Goal: Transaction & Acquisition: Purchase product/service

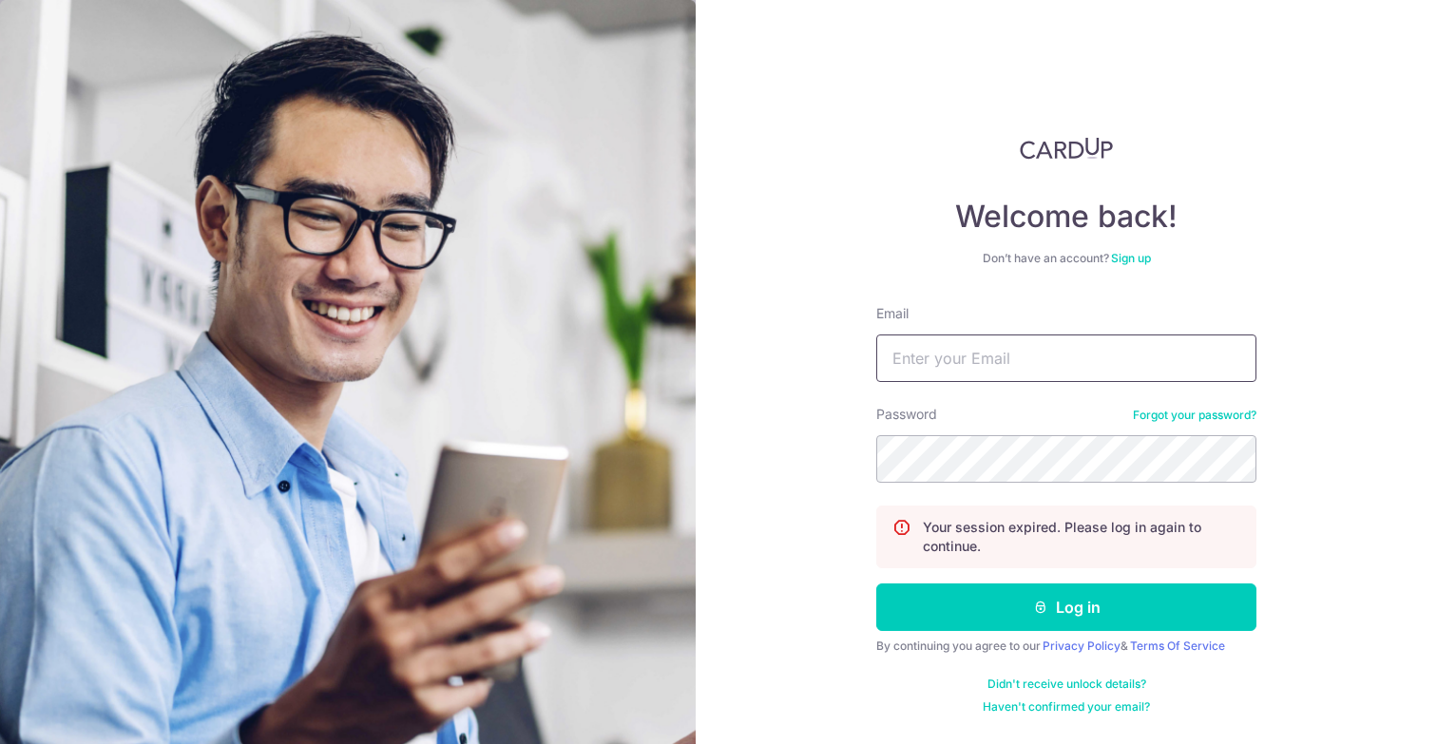
click at [949, 351] on input "Email" at bounding box center [1066, 359] width 380 height 48
drag, startPoint x: 998, startPoint y: 364, endPoint x: 982, endPoint y: 358, distance: 17.1
click at [982, 358] on input "kelvinkhongzq@gmail.com" at bounding box center [1066, 359] width 380 height 48
type input "kelvinkhong.tms@gmail.com"
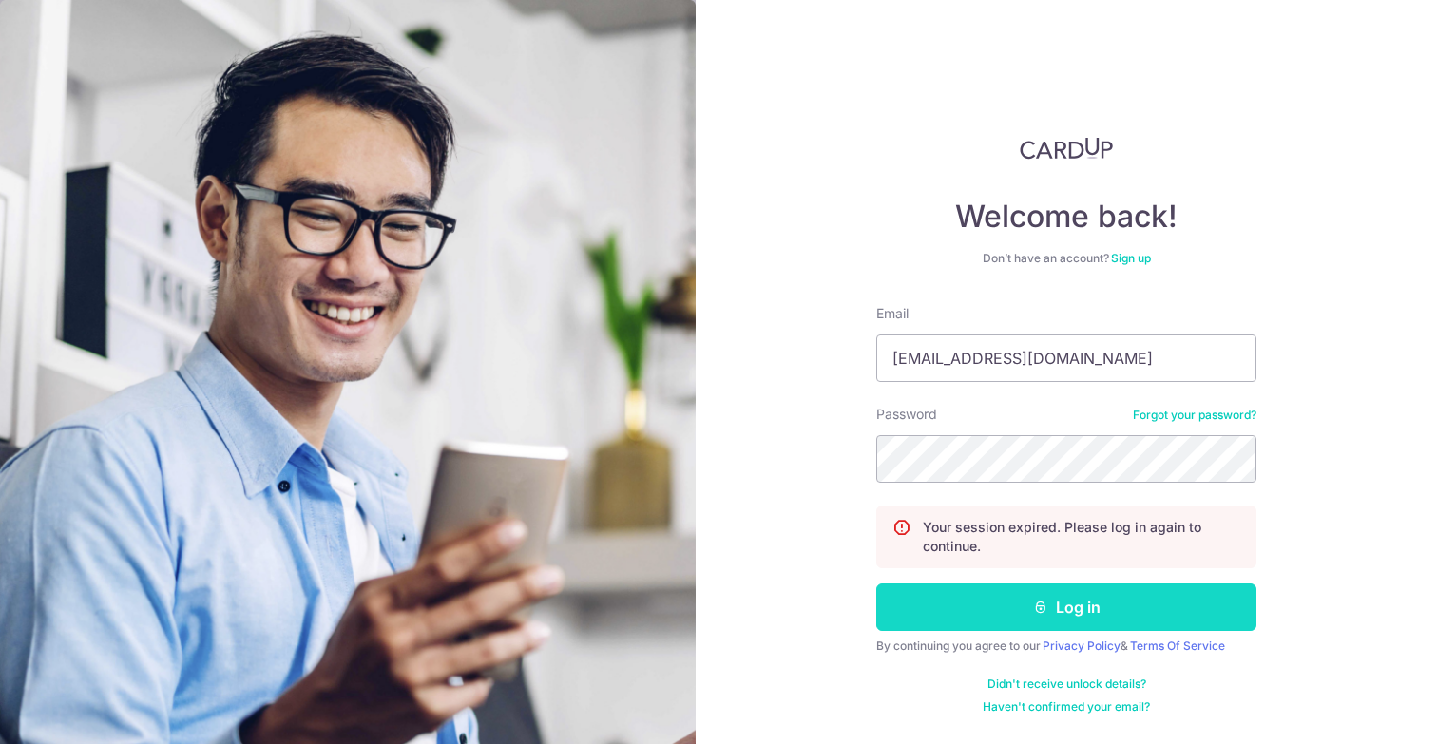
click at [1091, 611] on button "Log in" at bounding box center [1066, 608] width 380 height 48
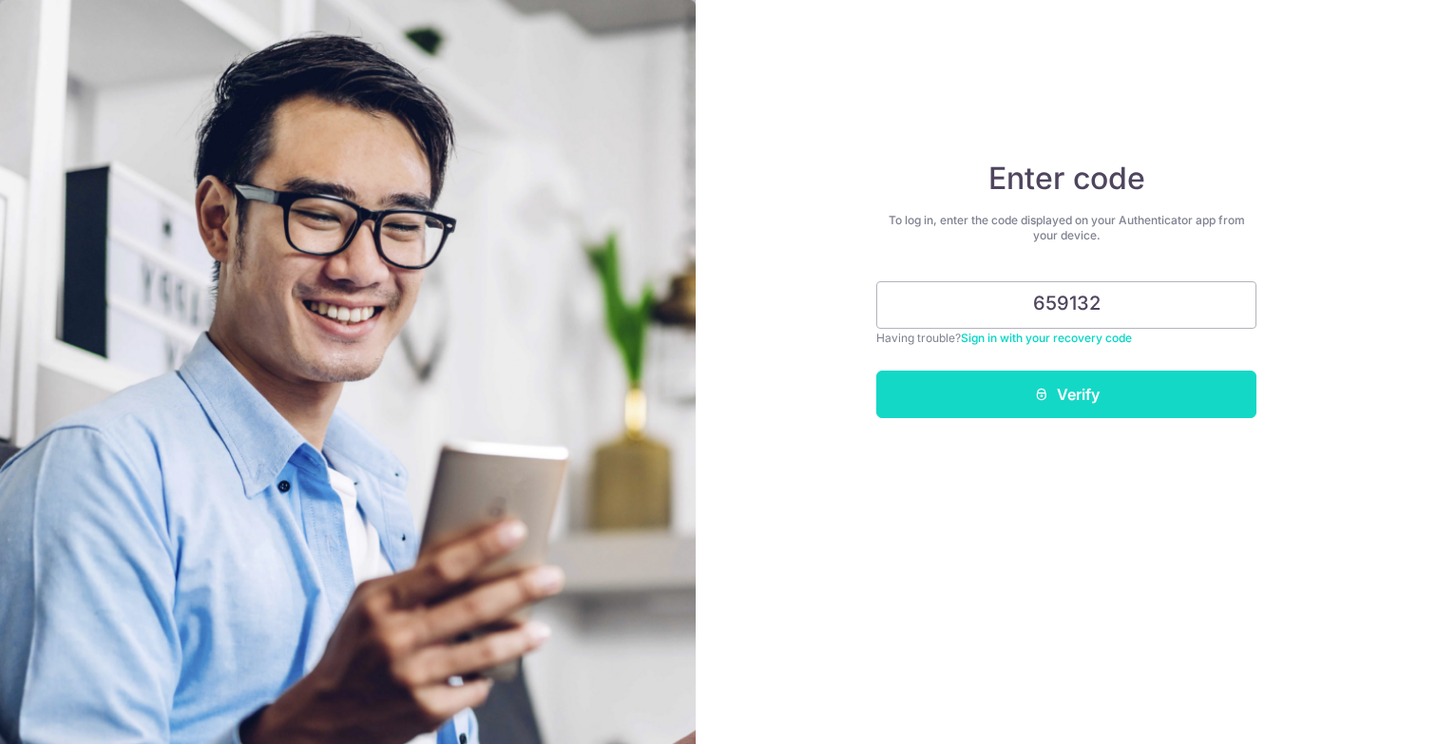
type input "659132"
click at [1085, 389] on button "Verify" at bounding box center [1066, 395] width 380 height 48
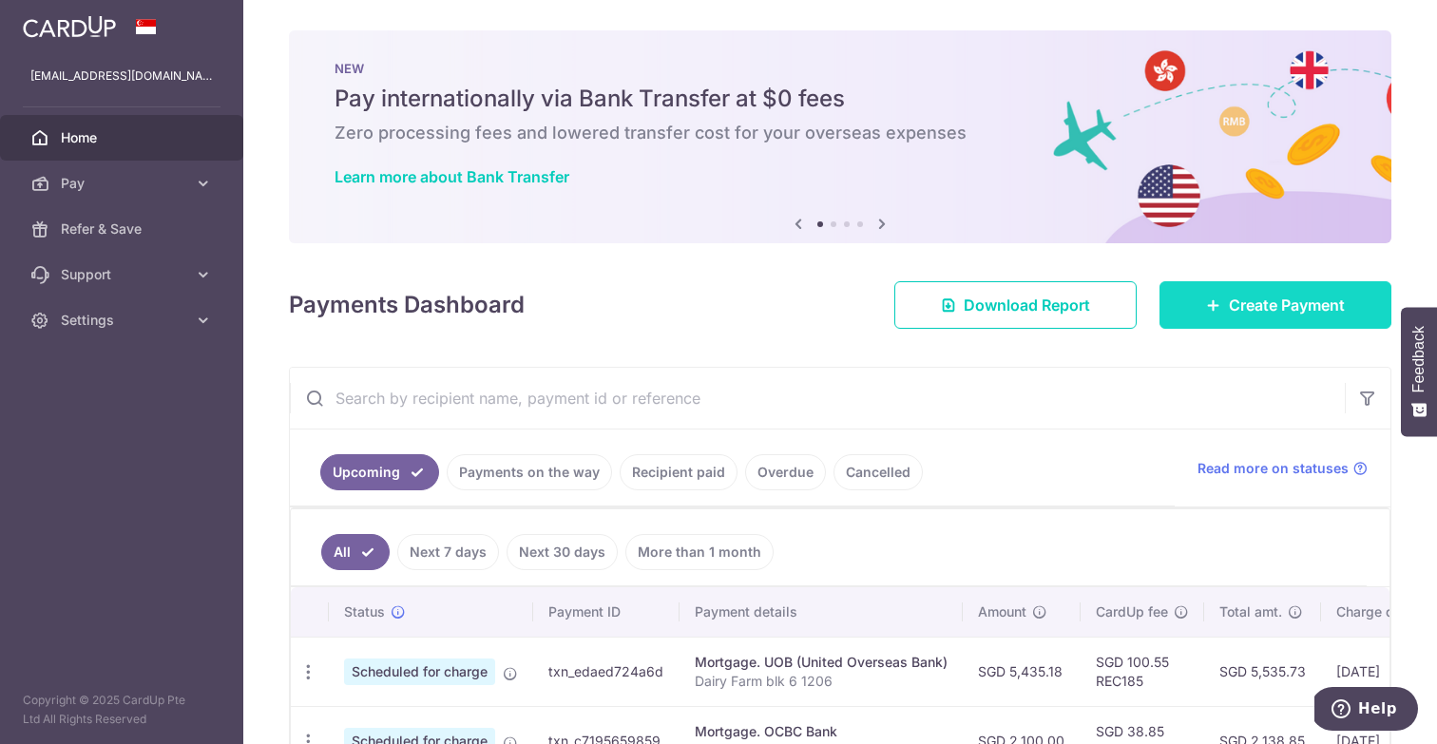
click at [1244, 299] on span "Create Payment" at bounding box center [1287, 305] width 116 height 23
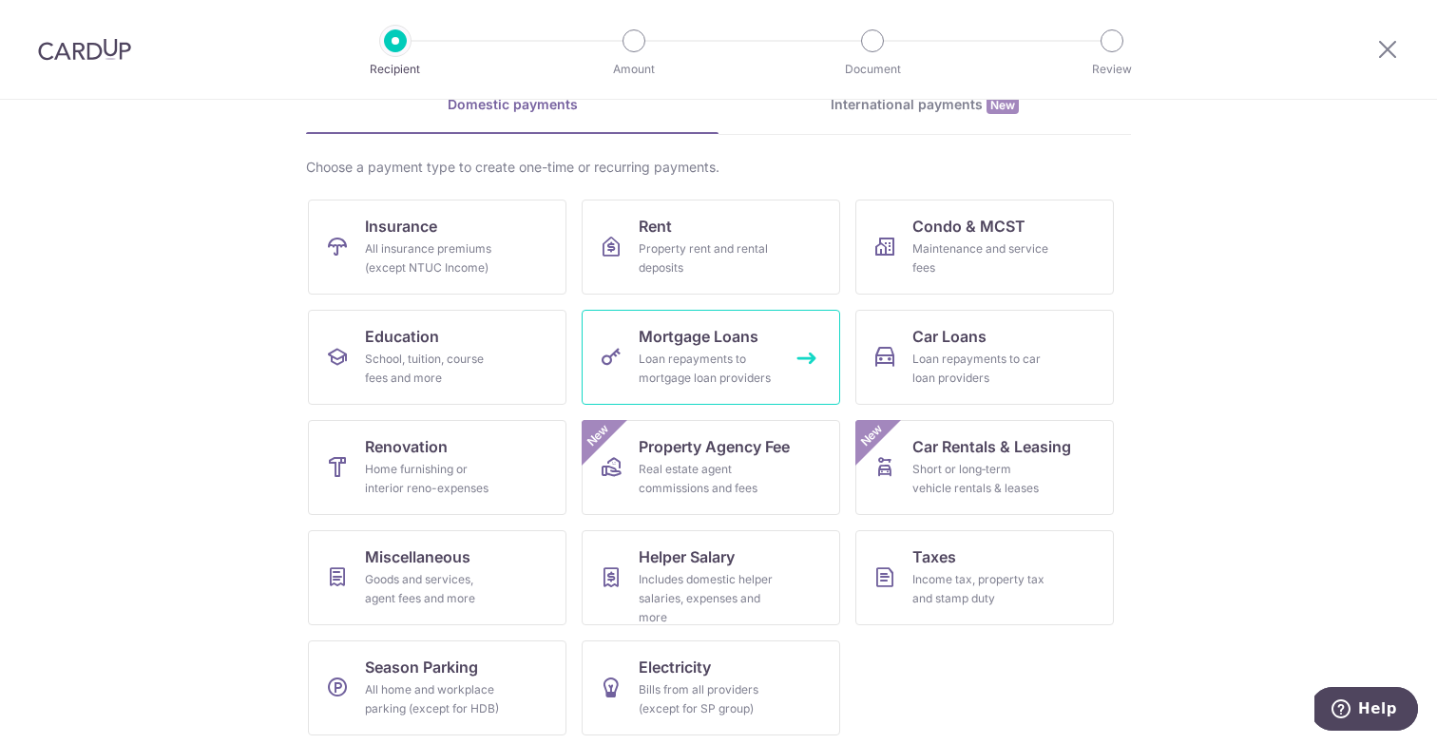
scroll to position [106, 0]
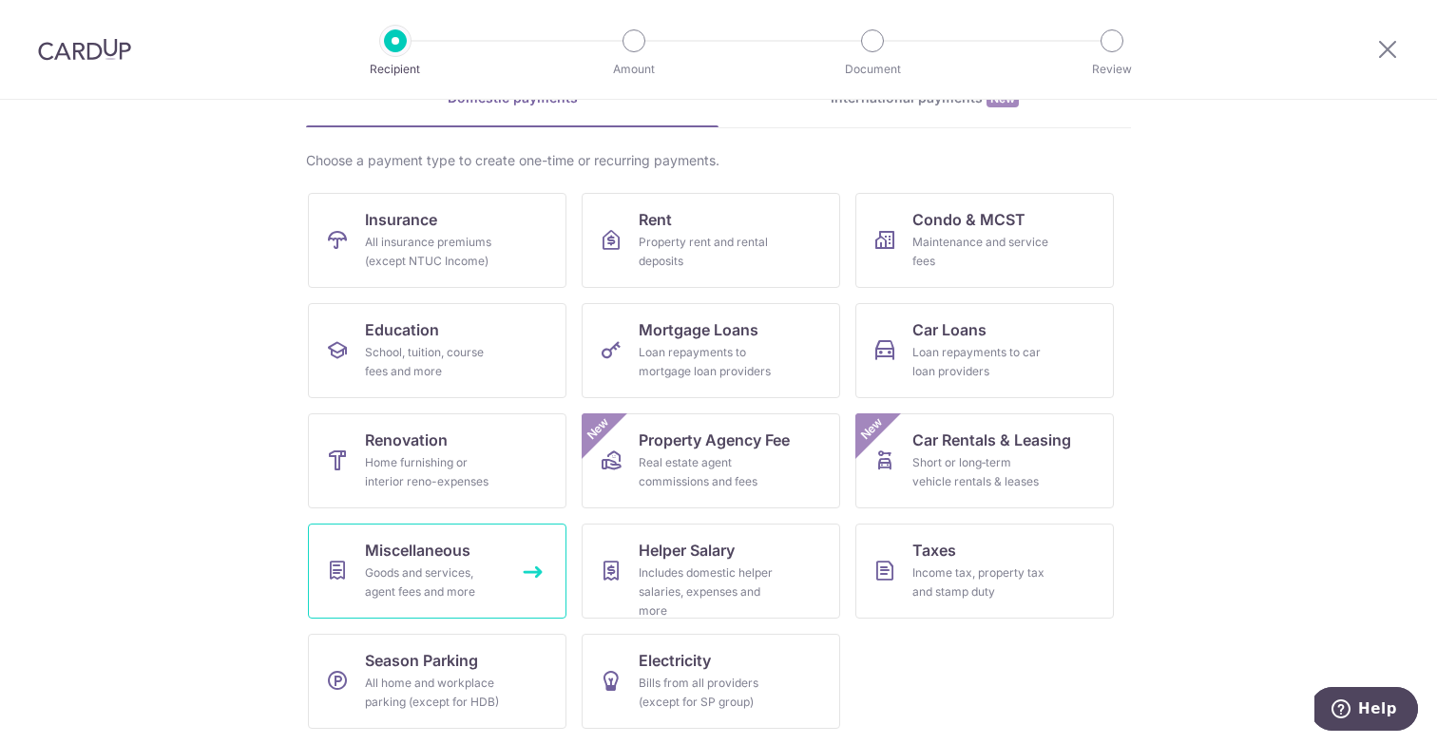
click at [471, 579] on div "Goods and services, agent fees and more" at bounding box center [433, 583] width 137 height 38
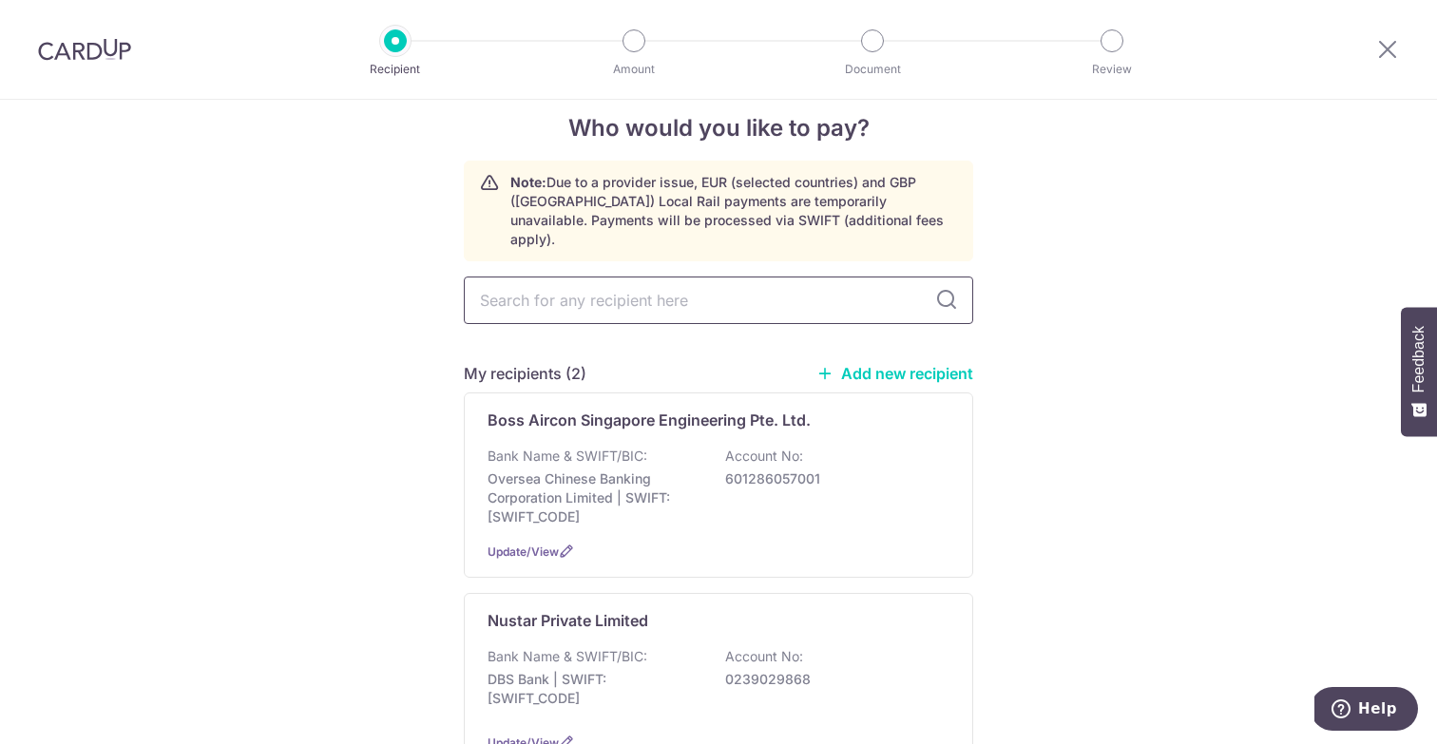
scroll to position [32, 0]
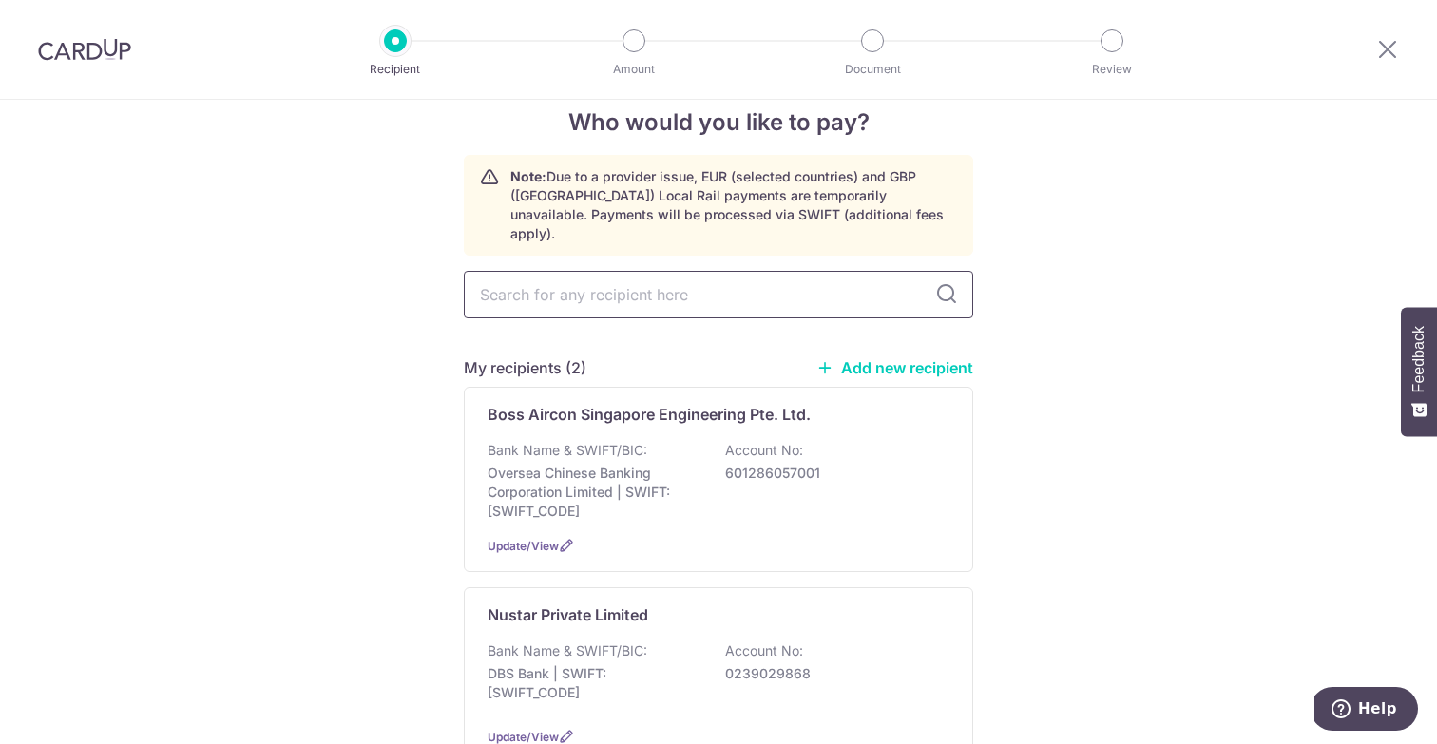
click at [680, 280] on input "text" at bounding box center [718, 295] width 509 height 48
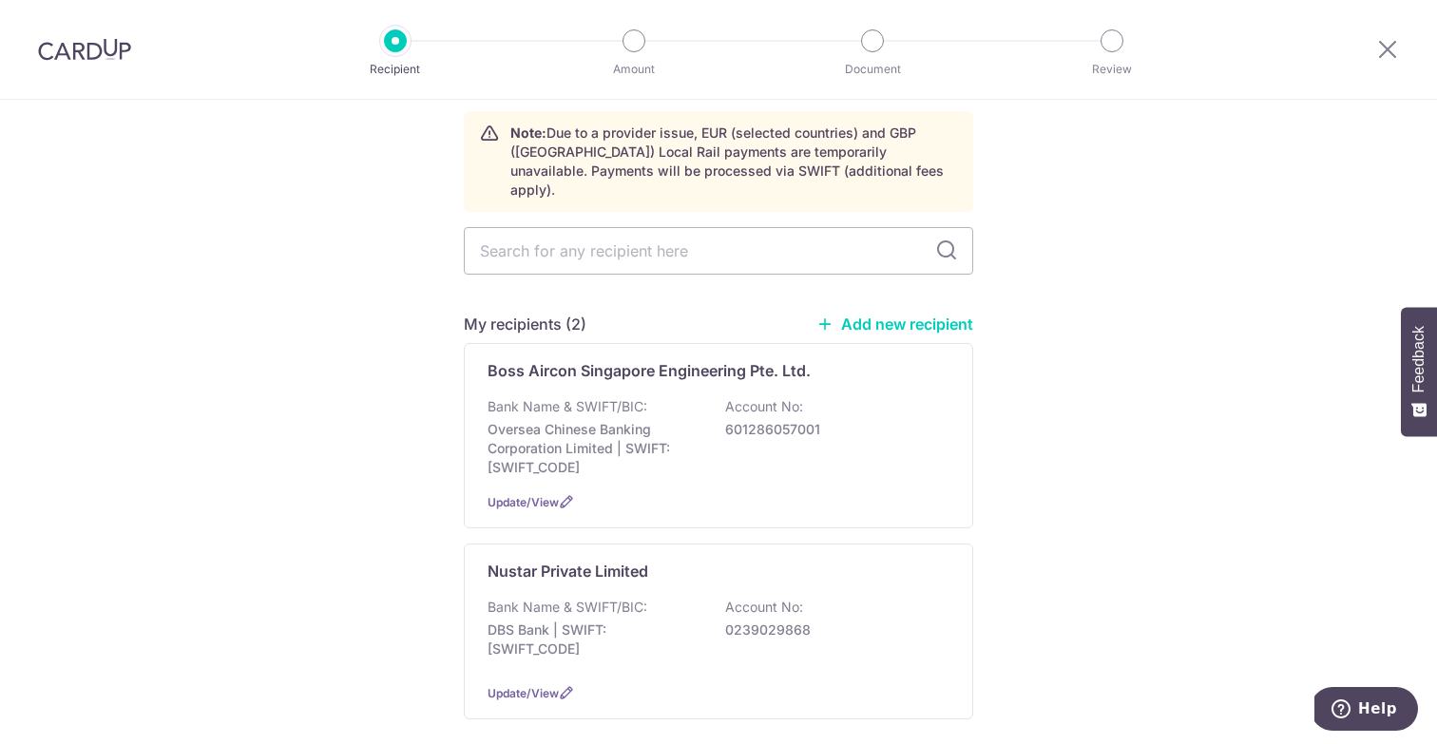
scroll to position [77, 0]
click at [868, 314] on link "Add new recipient" at bounding box center [894, 323] width 157 height 19
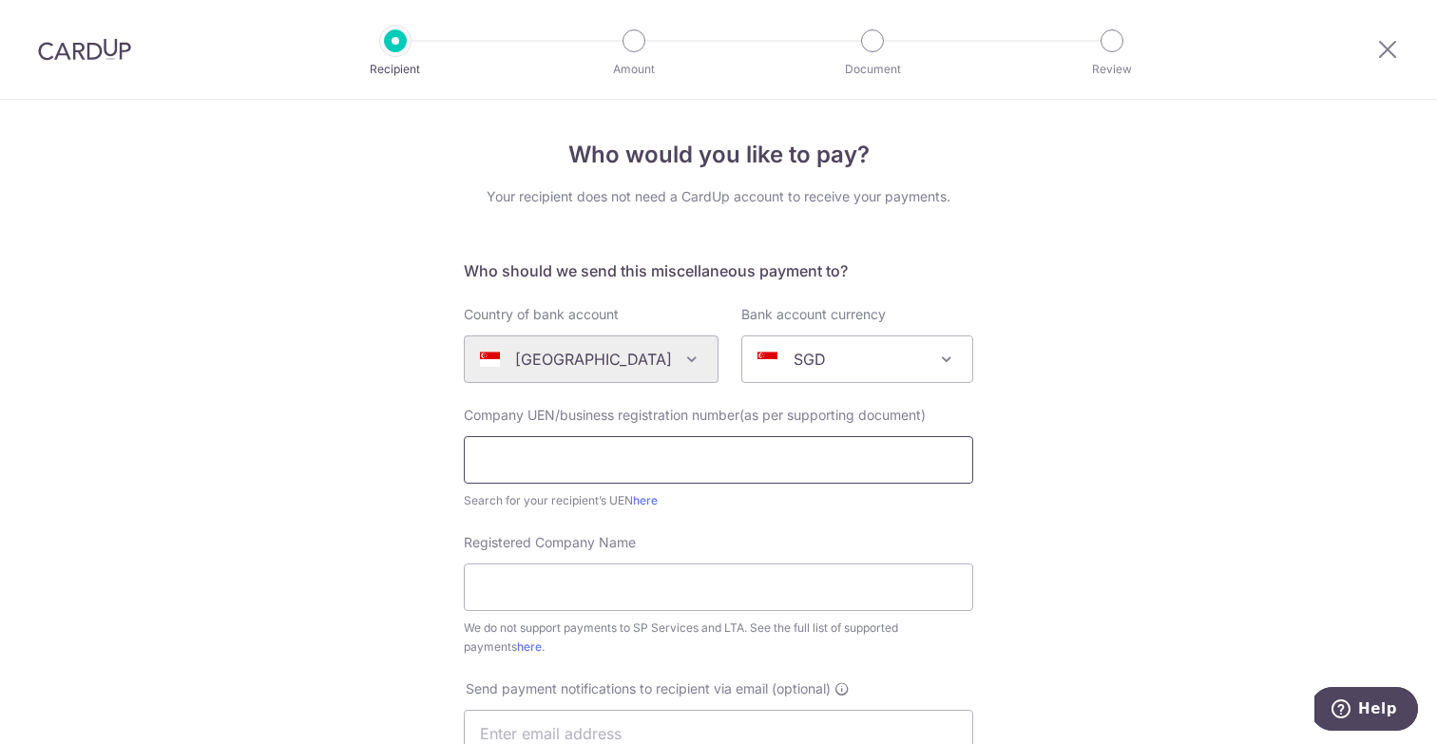
click at [553, 469] on input "text" at bounding box center [718, 460] width 509 height 48
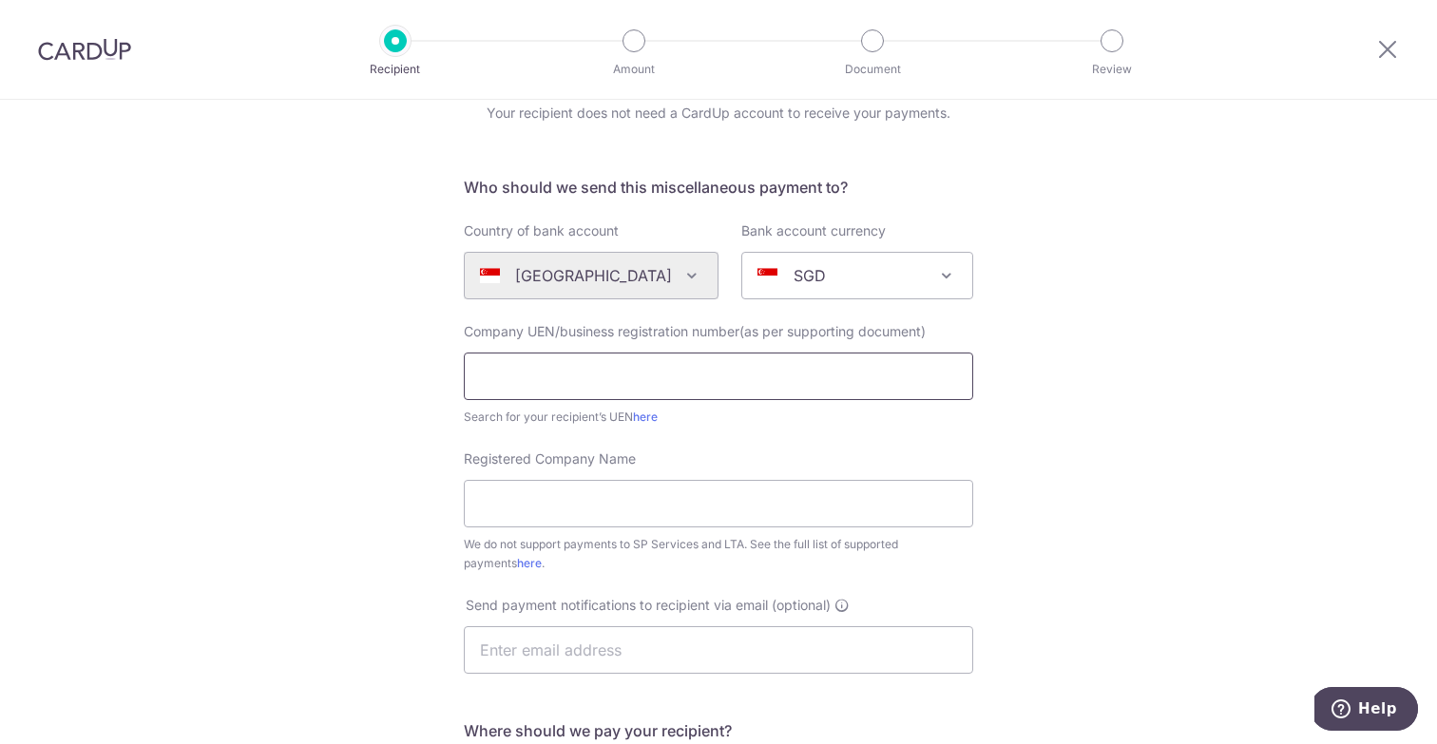
scroll to position [226, 0]
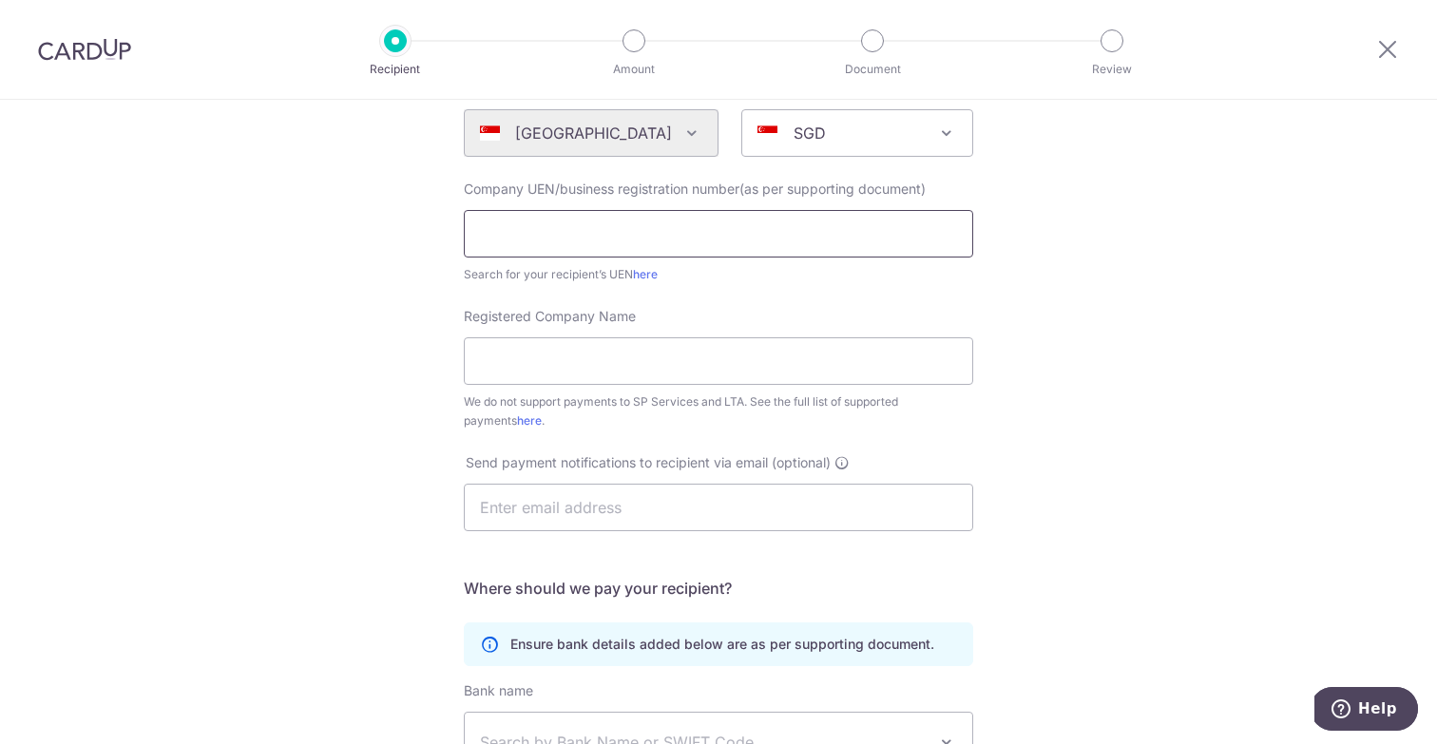
click at [599, 234] on input "text" at bounding box center [718, 234] width 509 height 48
click at [604, 240] on input "text" at bounding box center [718, 234] width 509 height 48
paste input "5344758B"
type input "5344758B"
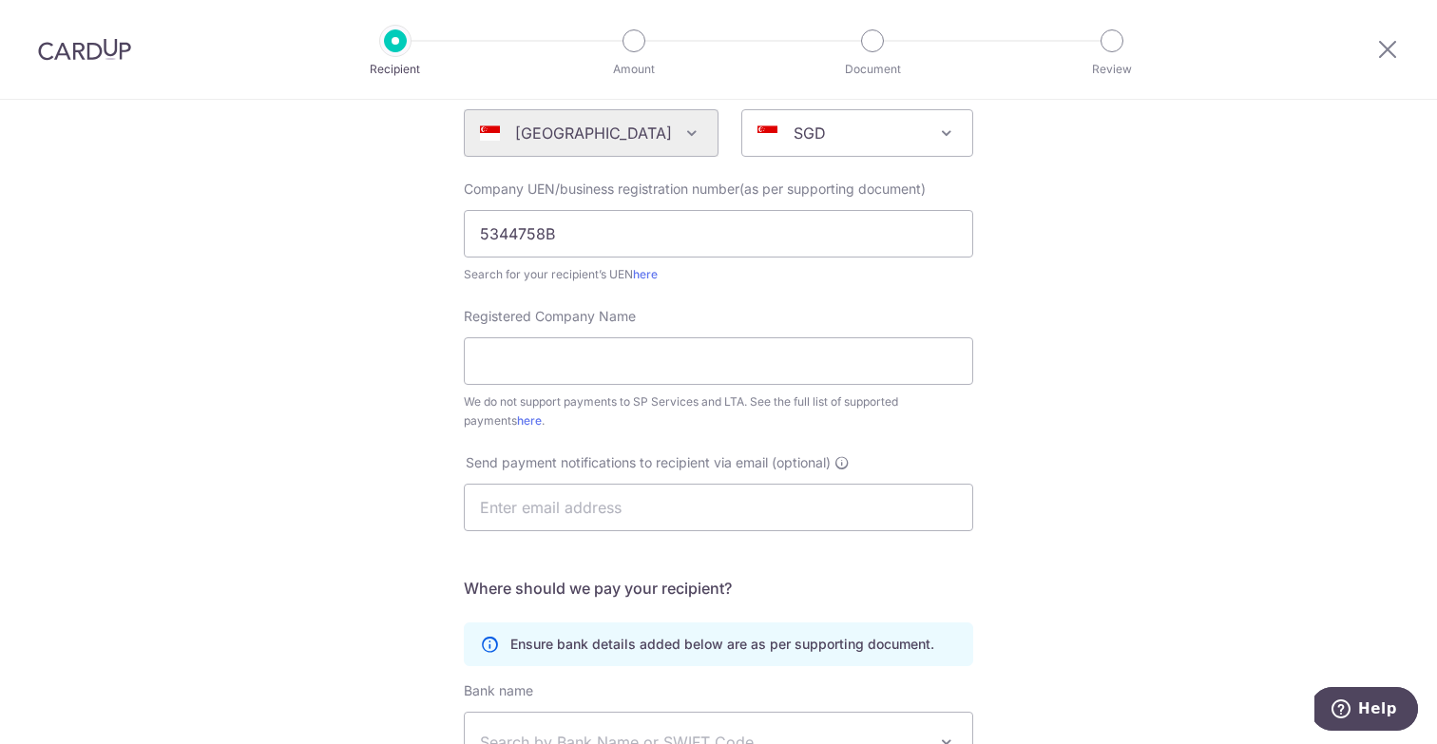
click at [349, 298] on div "Who would you like to pay? Your recipient does not need a CardUp account to rec…" at bounding box center [718, 463] width 1437 height 1179
click at [477, 236] on input "5344758B" at bounding box center [718, 234] width 509 height 48
click at [604, 241] on input "5344758B" at bounding box center [718, 234] width 509 height 48
click at [623, 233] on input "5344758B" at bounding box center [718, 234] width 509 height 48
drag, startPoint x: 412, startPoint y: 294, endPoint x: 437, endPoint y: 287, distance: 25.6
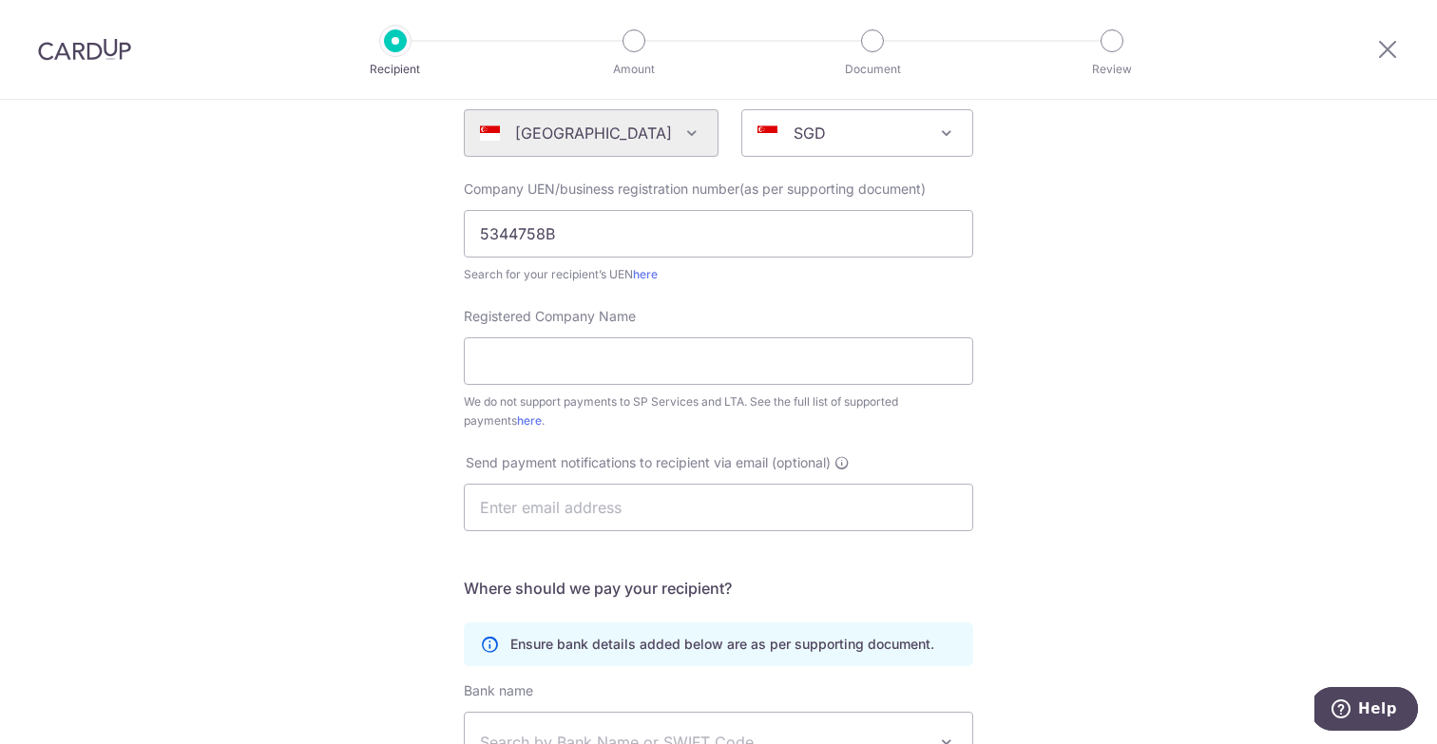
click at [412, 294] on div "Who would you like to pay? Your recipient does not need a CardUp account to rec…" at bounding box center [718, 463] width 1437 height 1179
click at [638, 277] on link "here" at bounding box center [645, 274] width 25 height 14
click at [597, 250] on input "5344758B" at bounding box center [718, 234] width 509 height 48
click at [387, 364] on div "Who would you like to pay? Your recipient does not need a CardUp account to rec…" at bounding box center [718, 463] width 1437 height 1179
click at [513, 364] on input "Registered Company Name" at bounding box center [718, 361] width 509 height 48
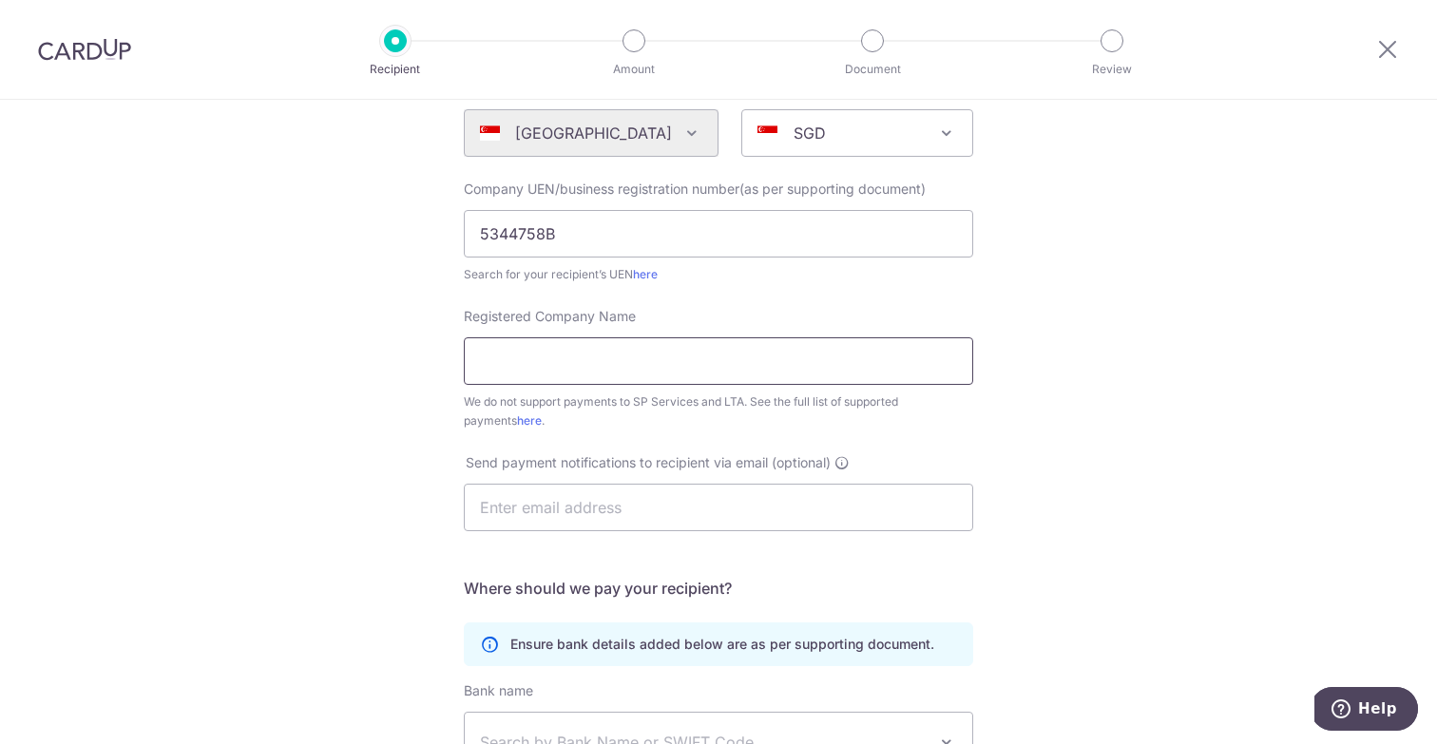
click at [541, 372] on input "Registered Company Name" at bounding box center [718, 361] width 509 height 48
paste input "AF BUSINESS SOLUTION"
type input "AF BUSINESS SOLUTION"
click at [299, 429] on div "Who would you like to pay? Your recipient does not need a CardUp account to rec…" at bounding box center [718, 463] width 1437 height 1179
click at [499, 357] on input "AF BUSINESS SOLUTION" at bounding box center [718, 361] width 509 height 48
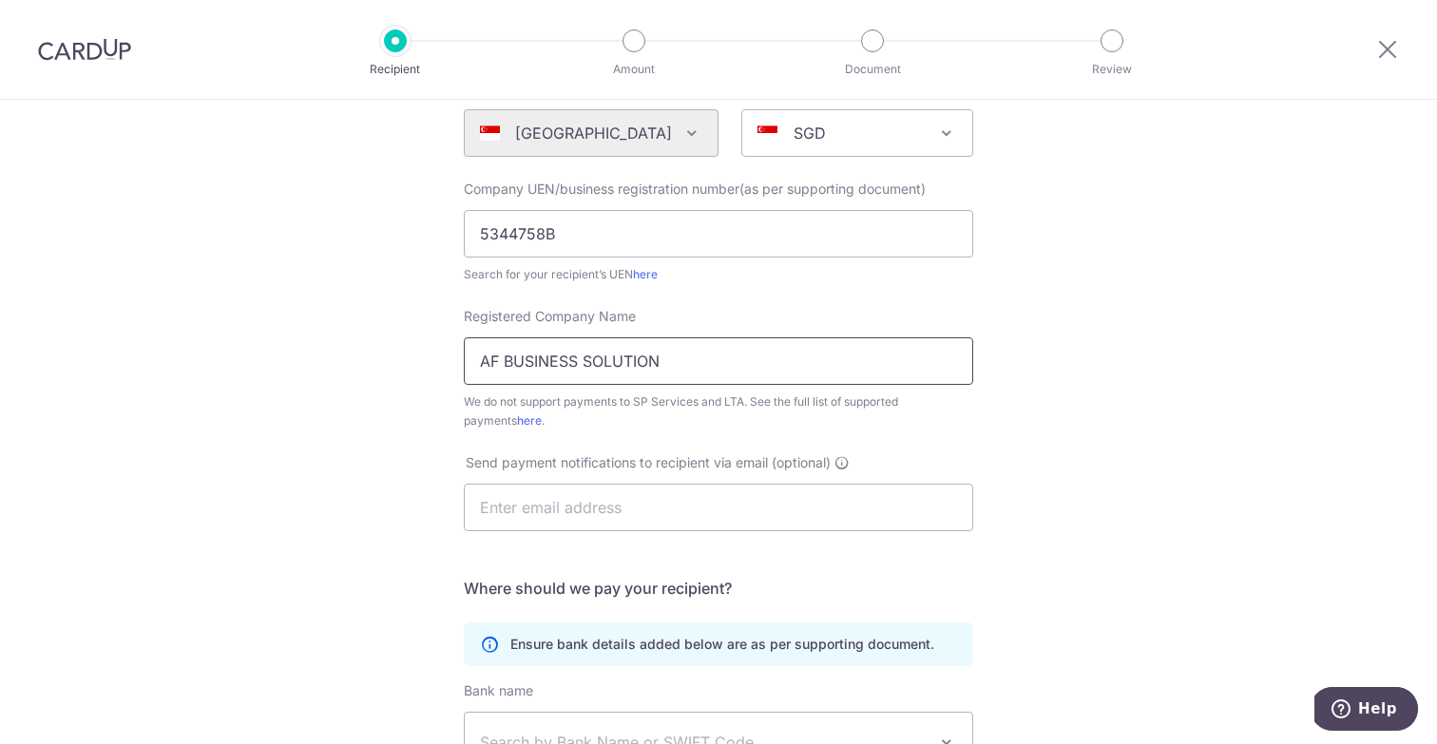
click at [481, 359] on input "AF BUSINESS SOLUTION" at bounding box center [718, 361] width 509 height 48
click at [470, 360] on input "AF BUSINESS SOLUTION" at bounding box center [718, 361] width 509 height 48
click at [407, 376] on div "Who would you like to pay? Your recipient does not need a CardUp account to rec…" at bounding box center [718, 463] width 1437 height 1179
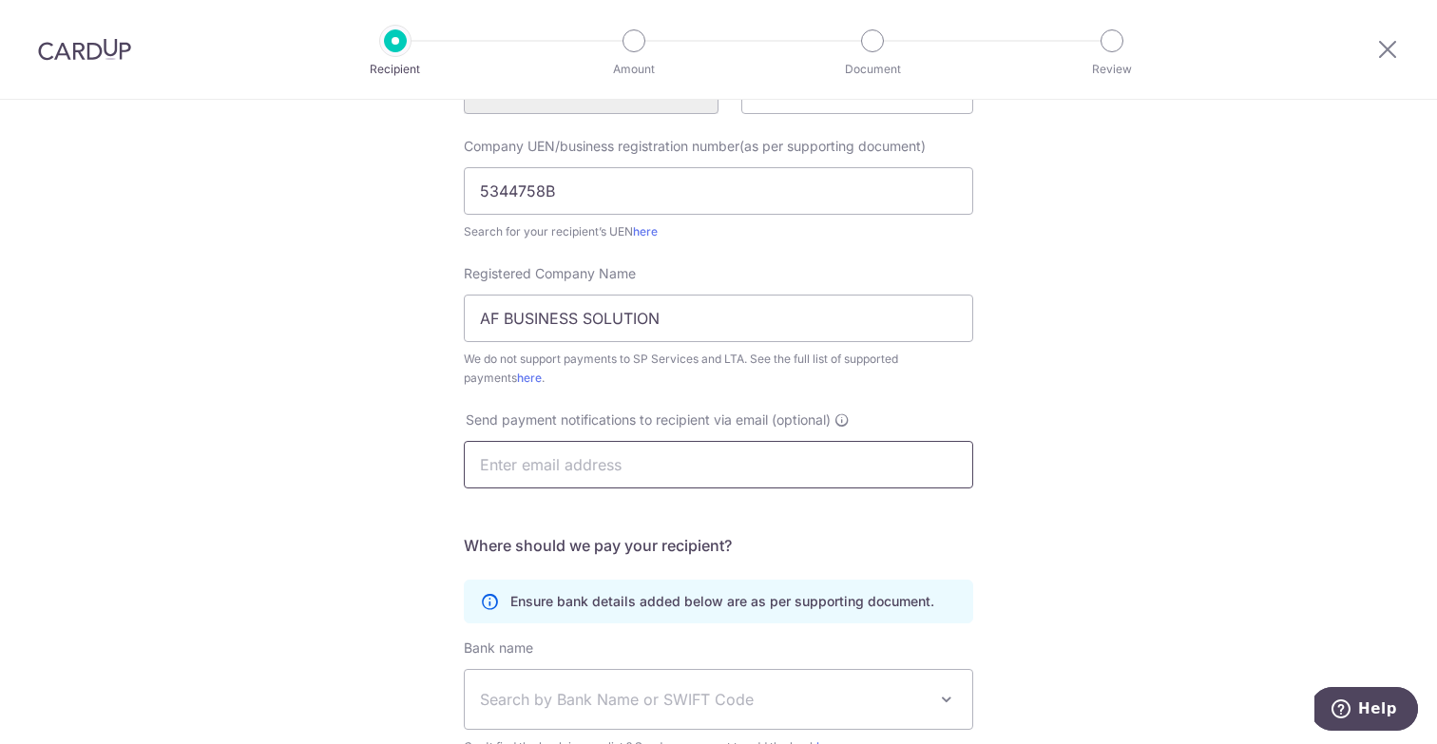
scroll to position [272, 0]
click at [590, 460] on input "text" at bounding box center [718, 462] width 509 height 48
click at [587, 458] on input "text" at bounding box center [718, 462] width 509 height 48
click at [582, 456] on input "text" at bounding box center [718, 462] width 509 height 48
click at [550, 452] on input "text" at bounding box center [718, 462] width 509 height 48
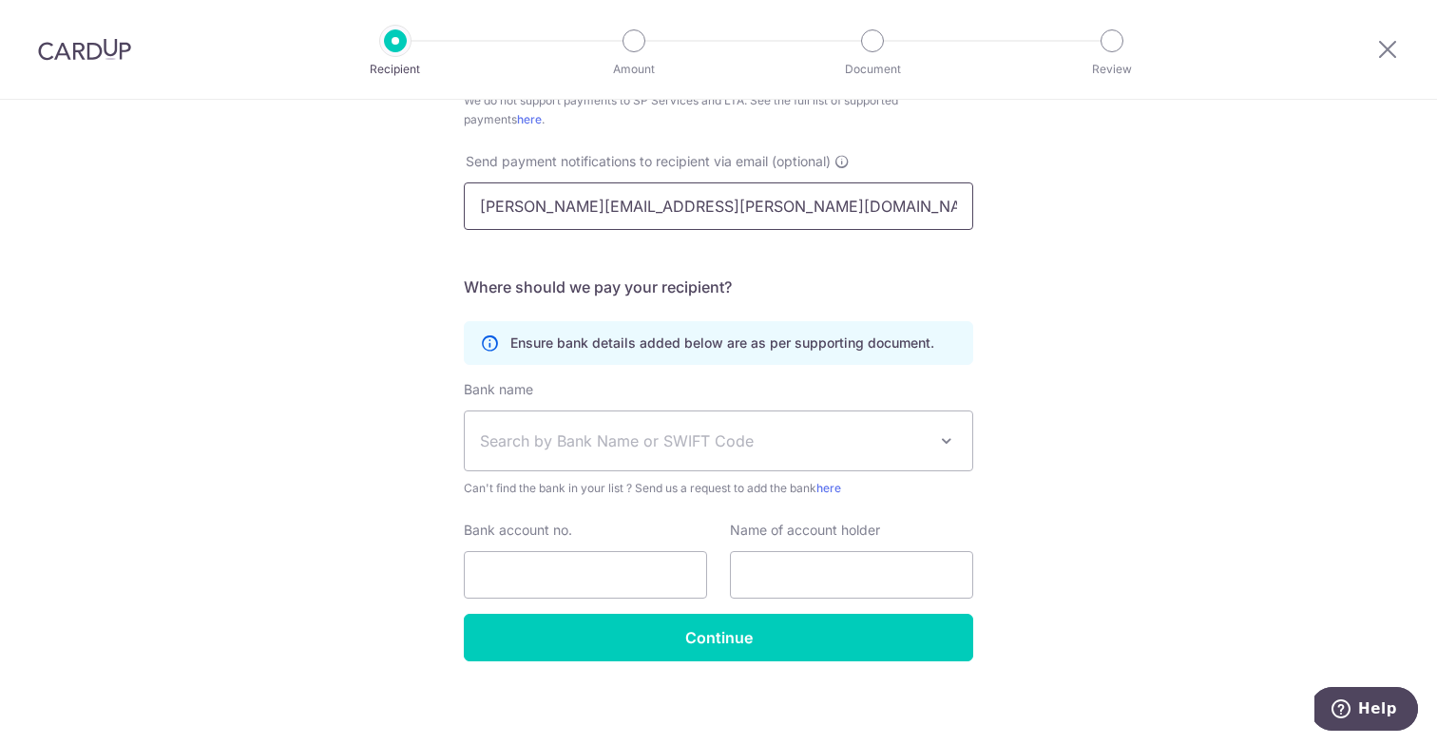
scroll to position [534, 0]
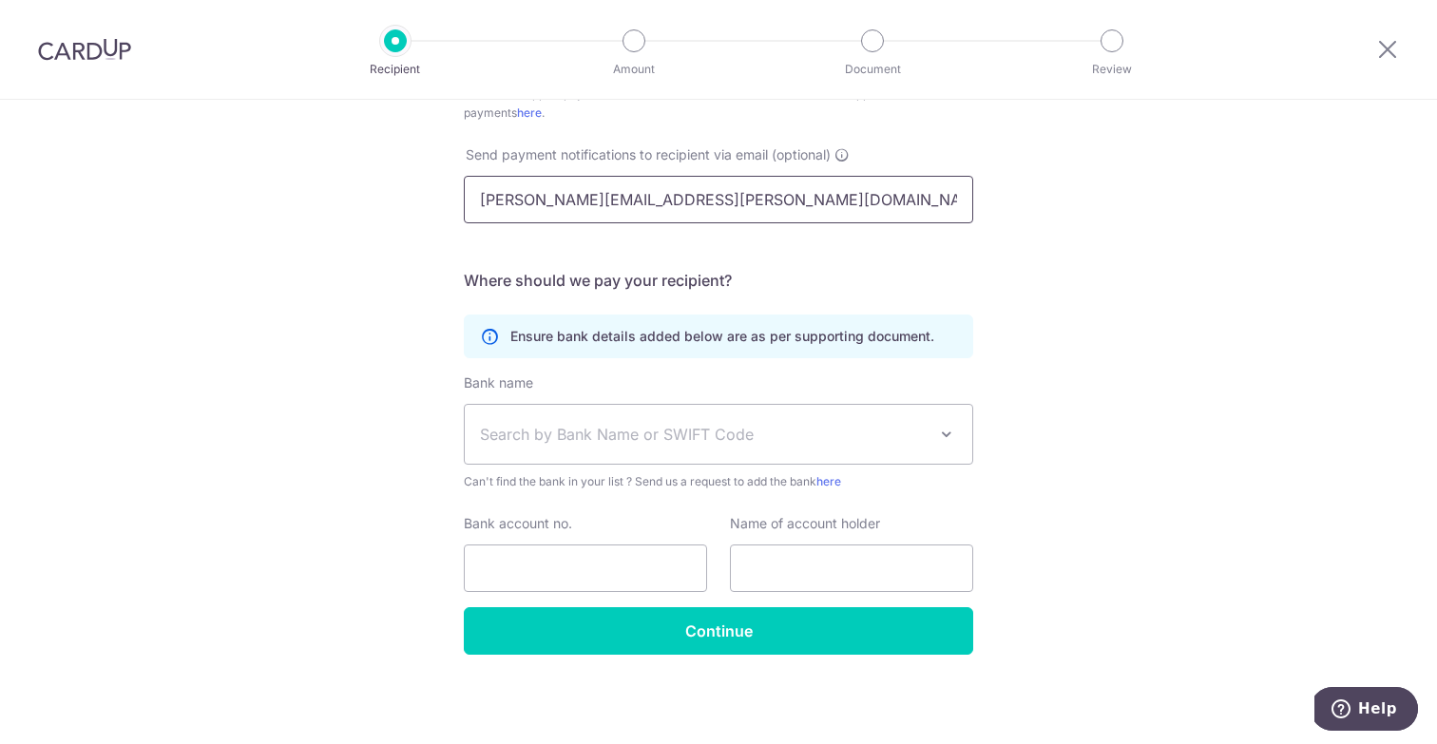
type input "[PERSON_NAME][EMAIL_ADDRESS][PERSON_NAME][DOMAIN_NAME]"
click at [716, 453] on span "Search by Bank Name or SWIFT Code" at bounding box center [719, 434] width 508 height 59
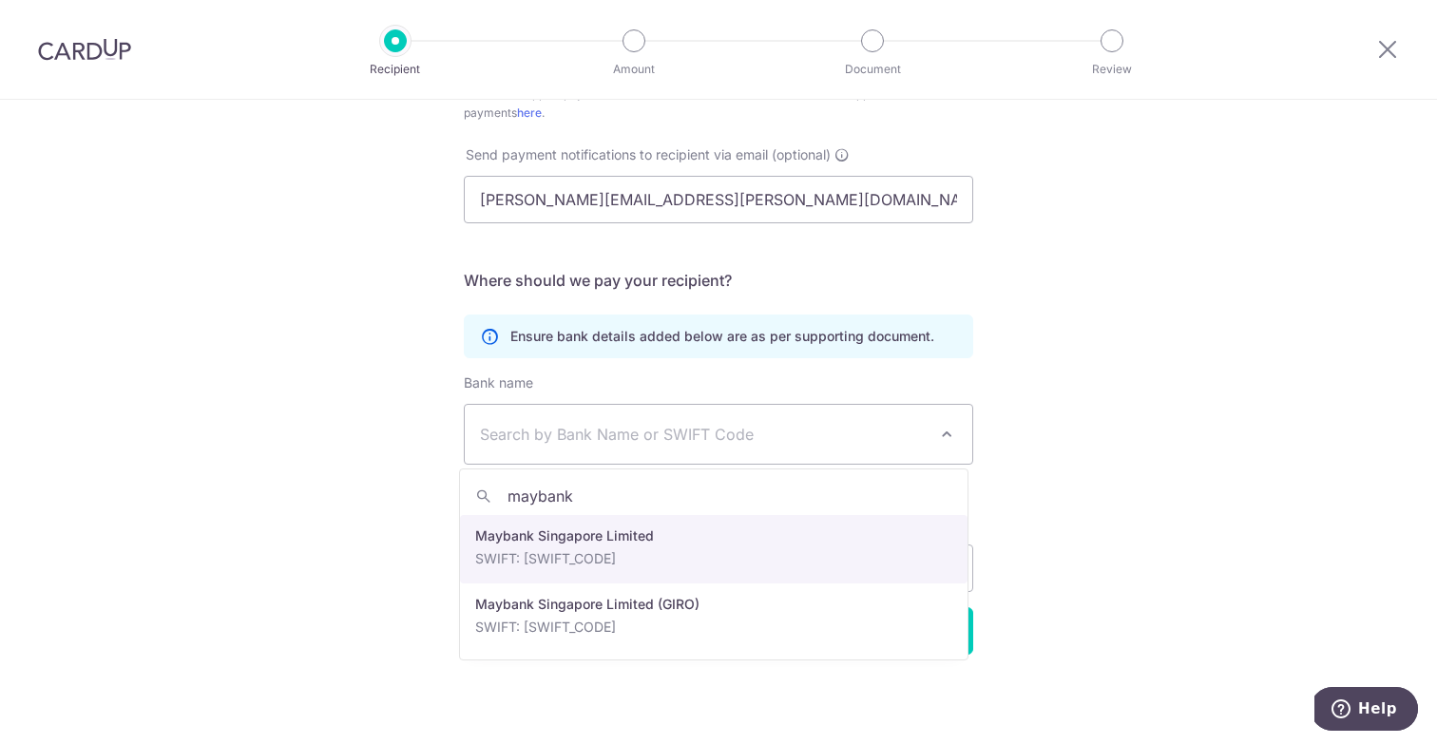
type input "maybank"
select select "10"
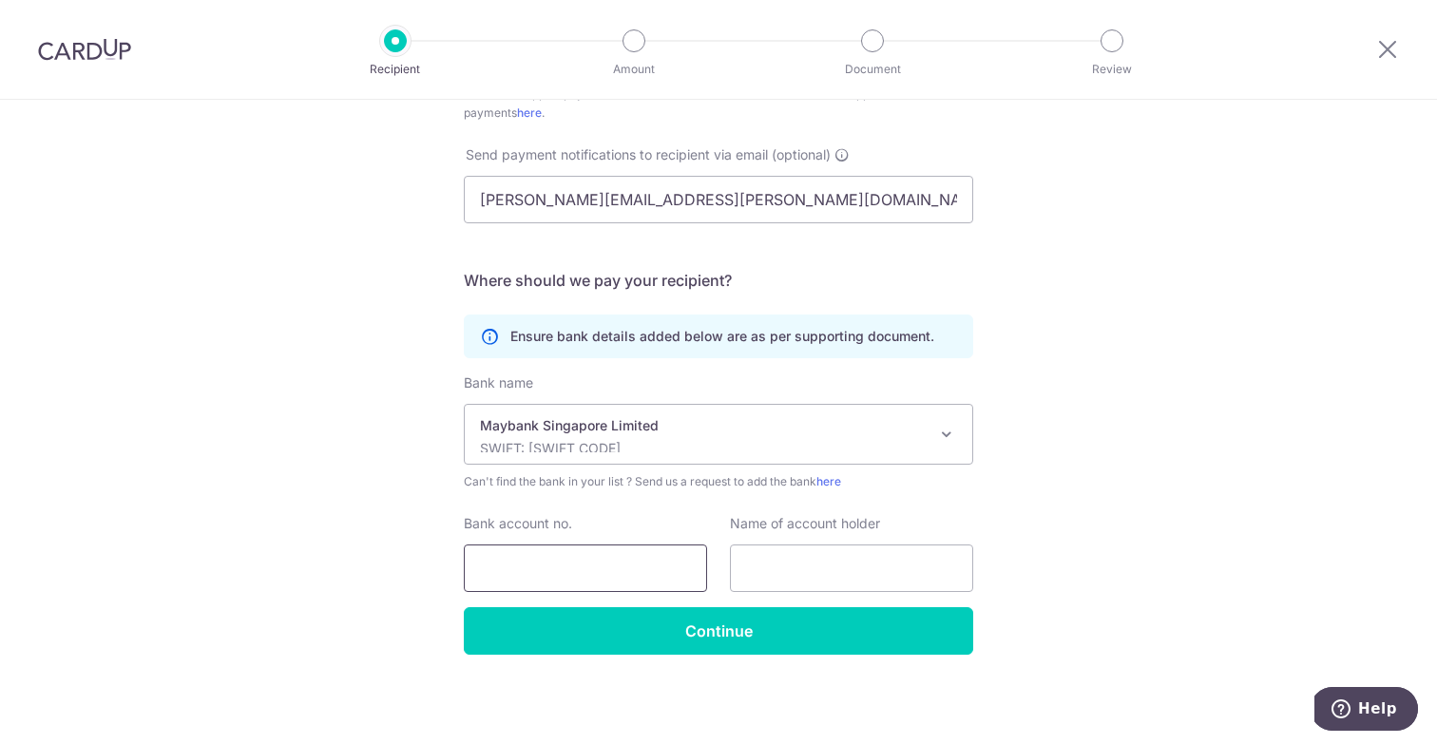
click at [567, 557] on input "Bank account no." at bounding box center [585, 569] width 243 height 48
paste input "04021083291"
type input "04021083291"
click at [794, 579] on input "text" at bounding box center [851, 569] width 243 height 48
paste input "AF Business Solution"
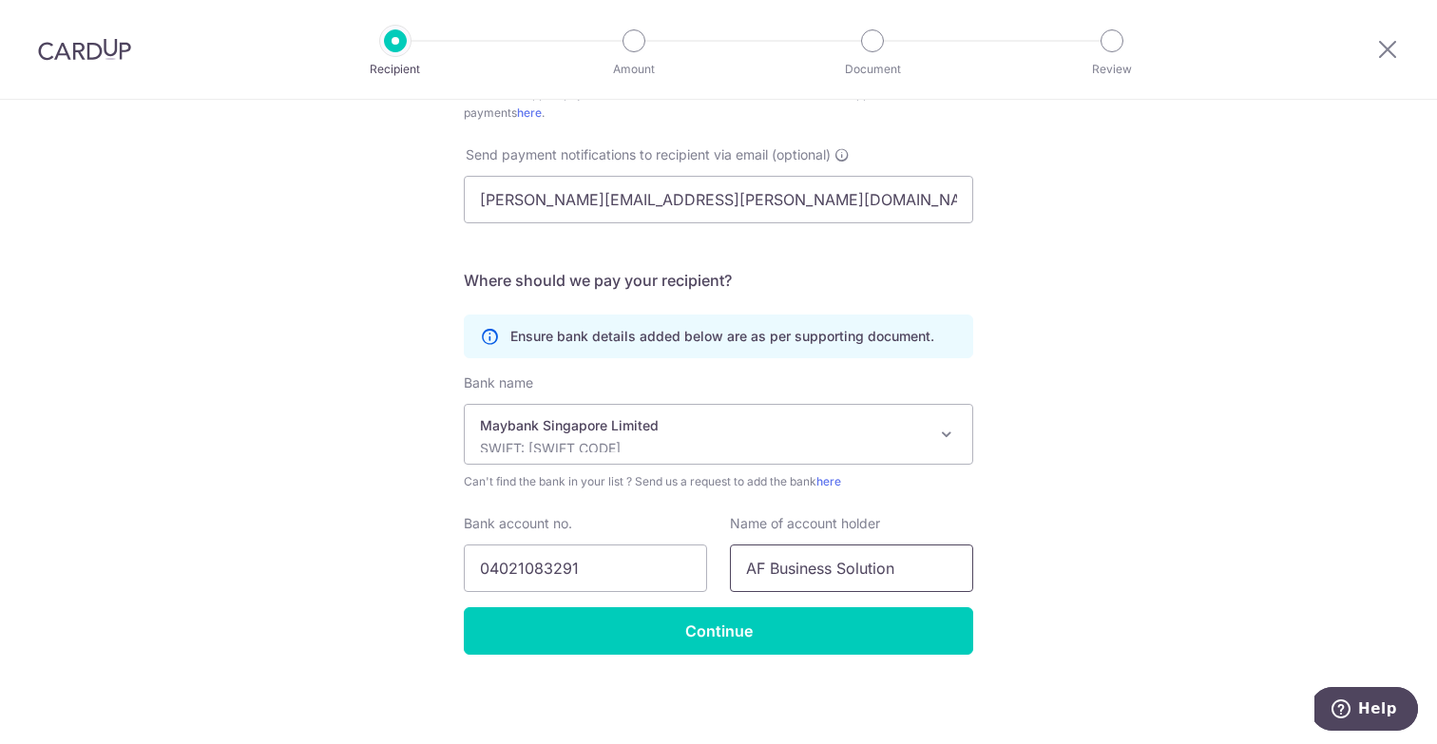
type input "AF Business Solution"
click at [1040, 491] on div "Who would you like to pay? Your recipient does not need a CardUp account to rec…" at bounding box center [718, 155] width 1437 height 1179
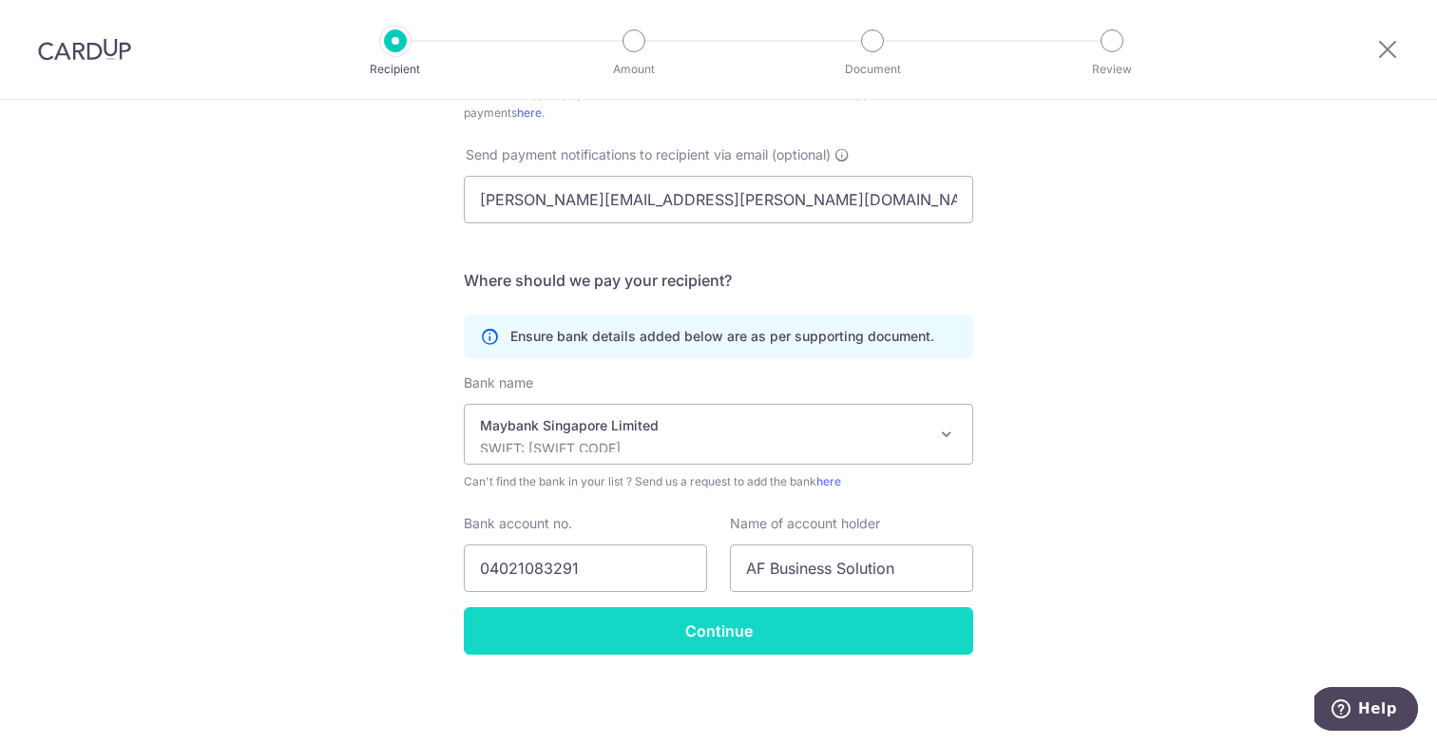
click at [681, 626] on input "Continue" at bounding box center [718, 631] width 509 height 48
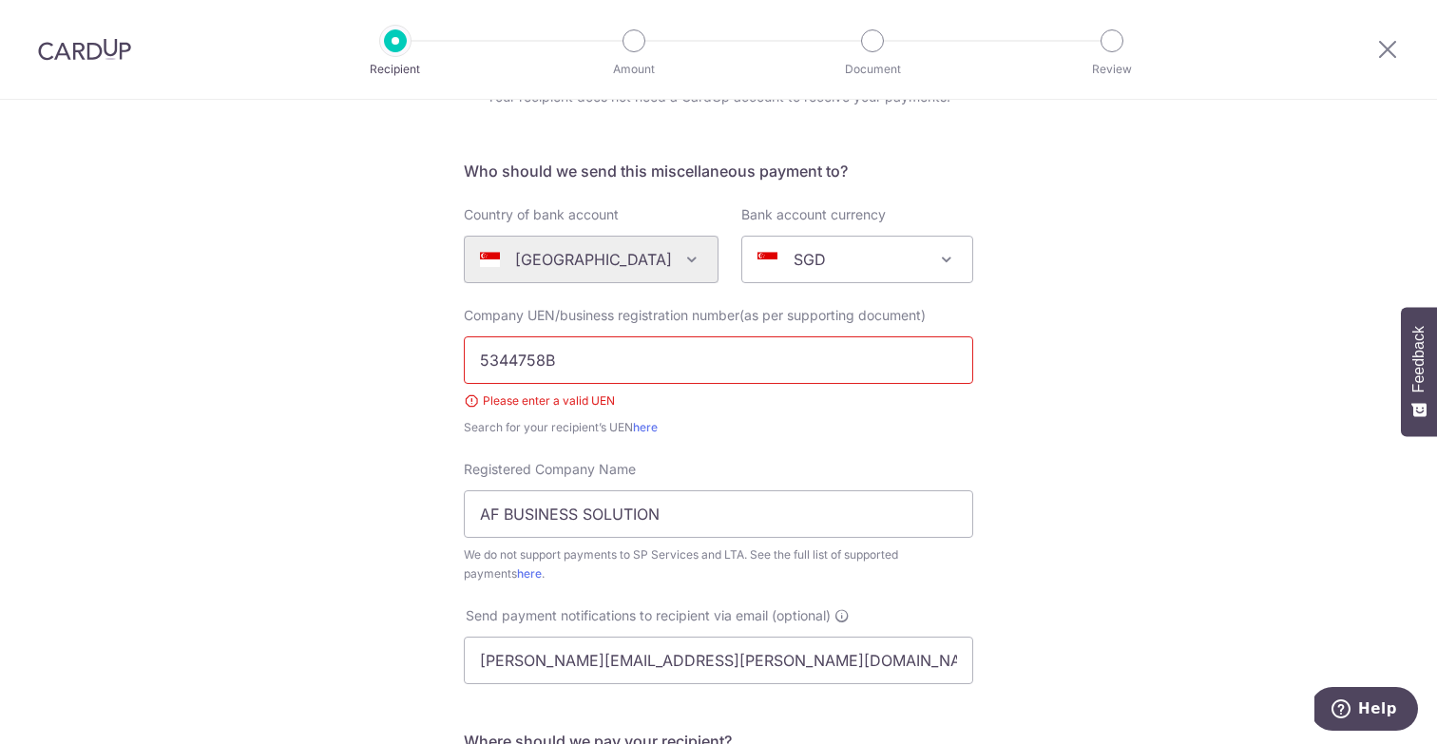
scroll to position [99, 0]
click at [598, 357] on input "5344758B" at bounding box center [718, 361] width 509 height 48
click at [592, 362] on input "5344758B" at bounding box center [718, 361] width 509 height 48
drag, startPoint x: 584, startPoint y: 362, endPoint x: 435, endPoint y: 362, distance: 148.3
click at [435, 362] on div "Who would you like to pay? Your recipient does not need a CardUp account to rec…" at bounding box center [718, 603] width 1437 height 1205
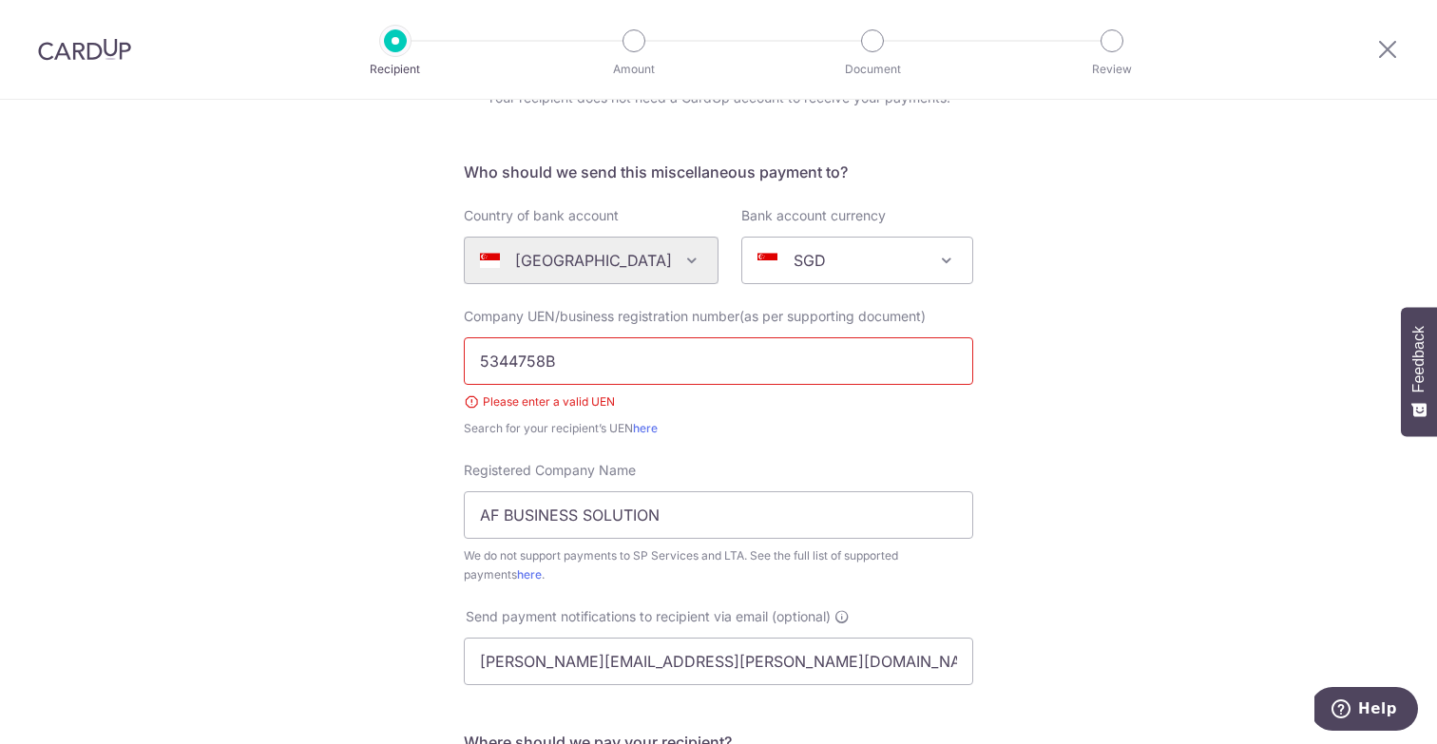
paste input "58B888"
type input "53447558B888"
click at [388, 474] on div "Who would you like to pay? Your recipient does not need a CardUp account to rec…" at bounding box center [718, 603] width 1437 height 1205
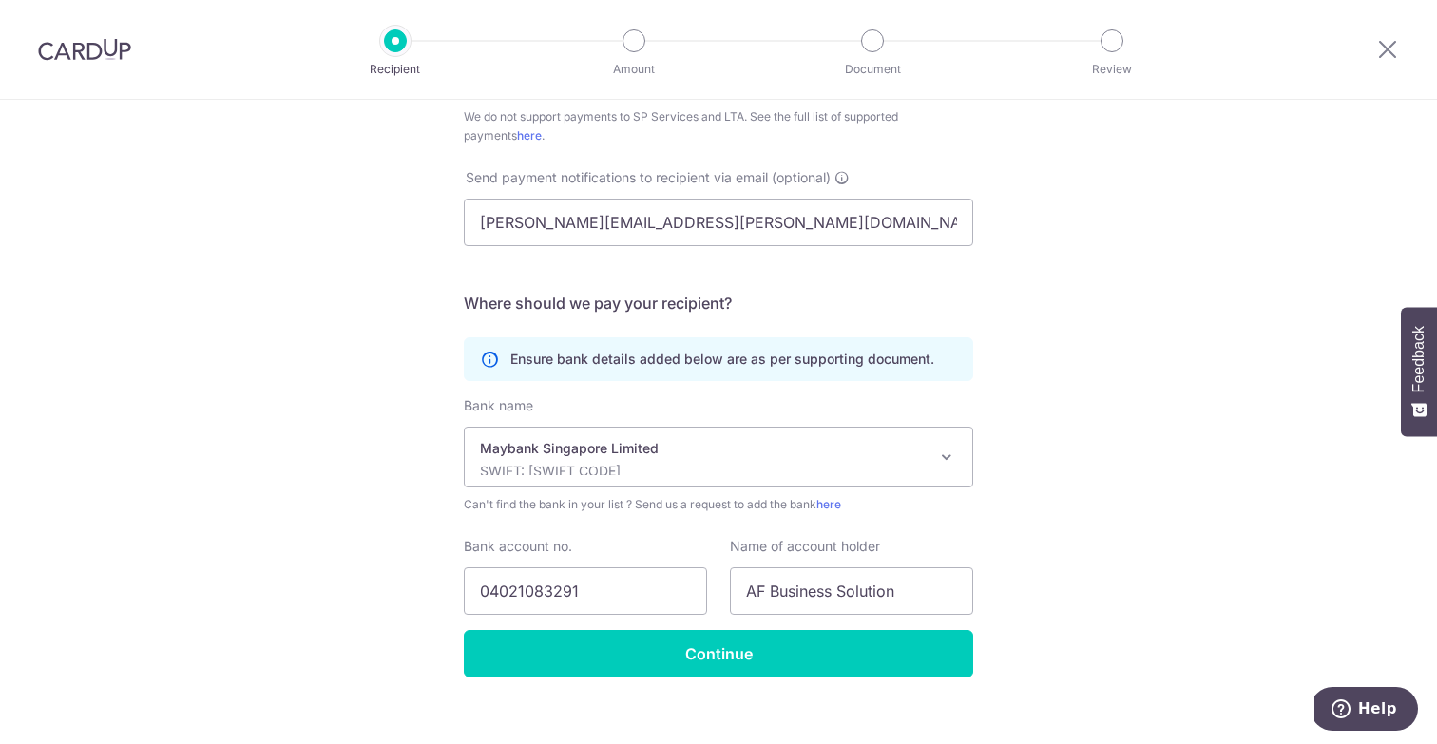
scroll to position [561, 0]
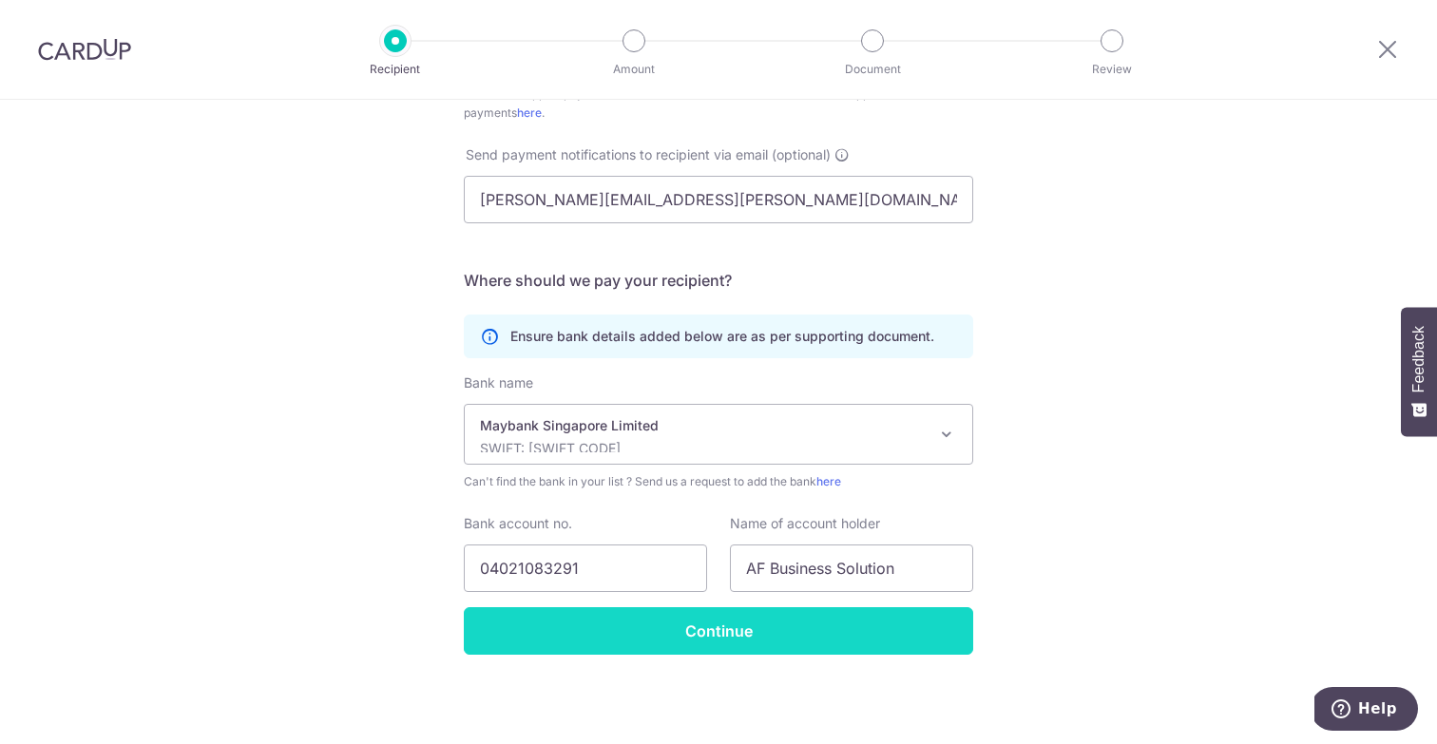
click at [696, 633] on input "Continue" at bounding box center [718, 631] width 509 height 48
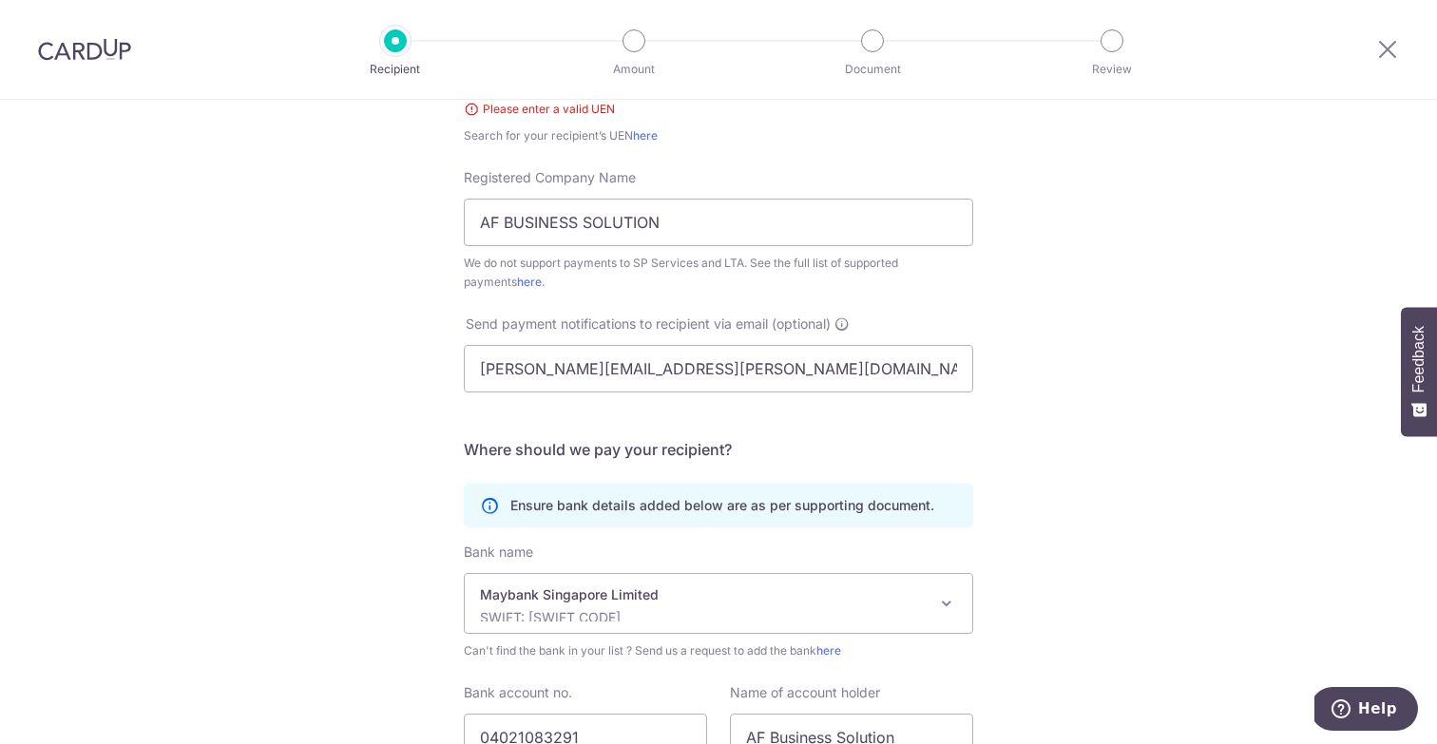
scroll to position [21, 0]
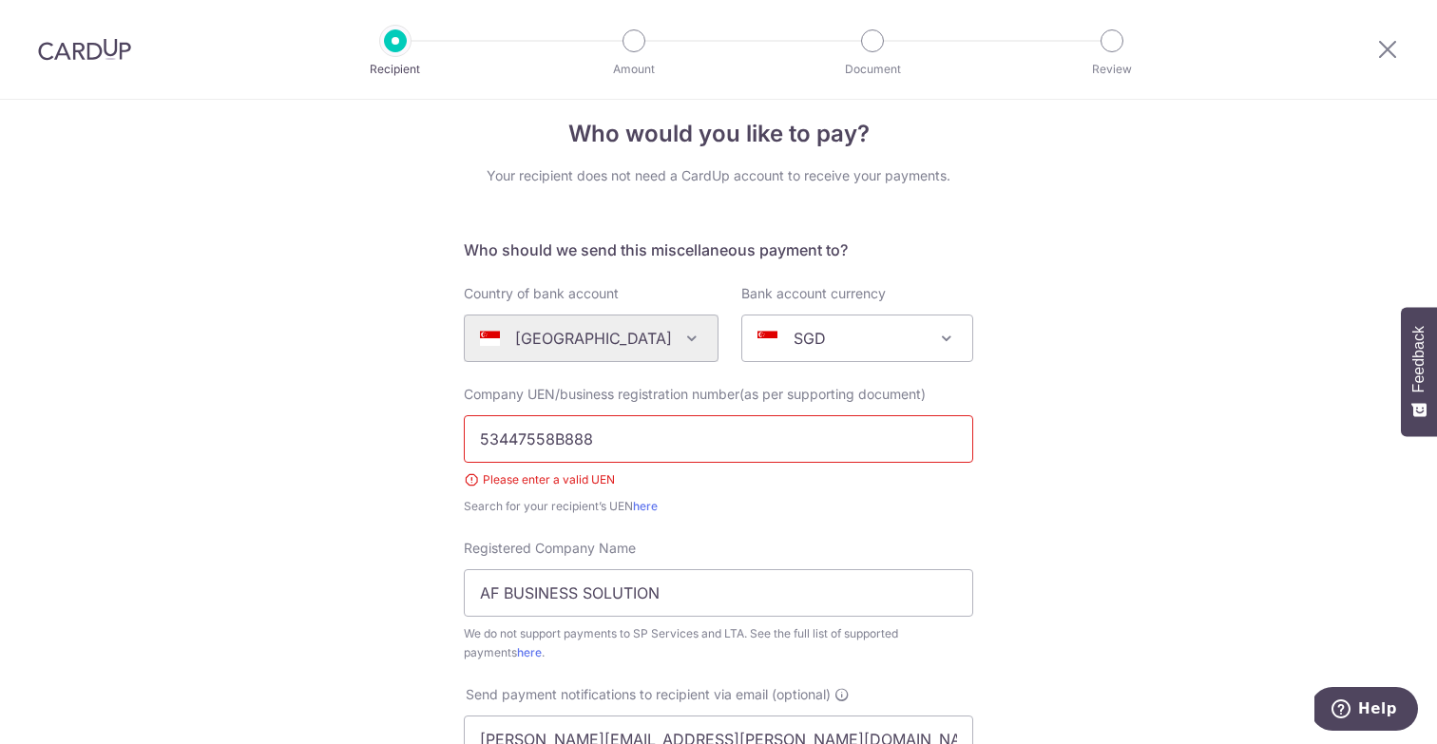
click at [609, 434] on input "53447558B888" at bounding box center [718, 439] width 509 height 48
drag, startPoint x: 604, startPoint y: 439, endPoint x: 396, endPoint y: 441, distance: 207.2
click at [395, 439] on div "Who would you like to pay? Your recipient does not need a CardUp account to rec…" at bounding box center [718, 681] width 1437 height 1205
paste input "8B"
click at [384, 419] on div "Who would you like to pay? Your recipient does not need a CardUp account to rec…" at bounding box center [718, 681] width 1437 height 1205
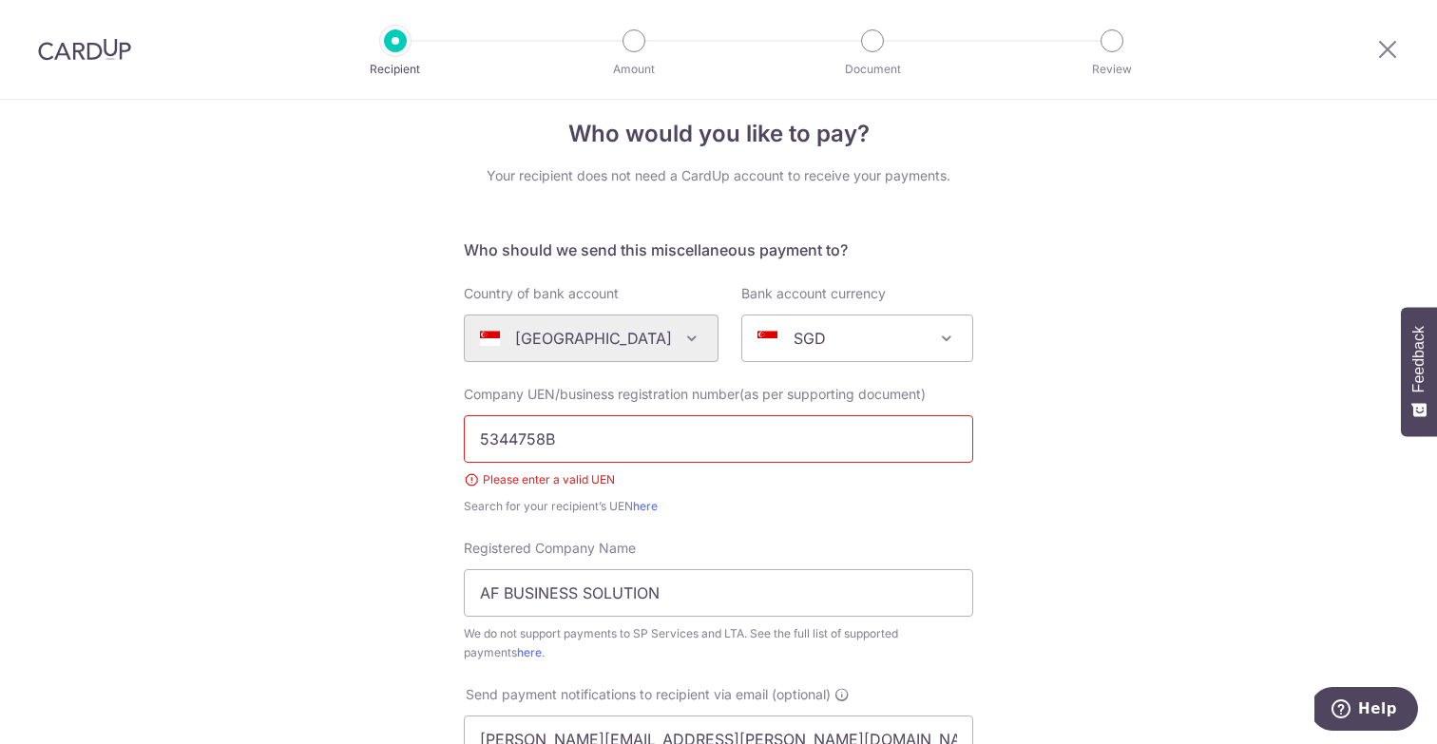
click at [593, 444] on input "5344758B" at bounding box center [718, 439] width 509 height 48
click at [493, 482] on div "Please enter a valid UEN" at bounding box center [718, 479] width 509 height 19
click at [471, 482] on div "Please enter a valid UEN" at bounding box center [718, 479] width 509 height 19
click at [468, 482] on div "Please enter a valid UEN" at bounding box center [718, 479] width 509 height 19
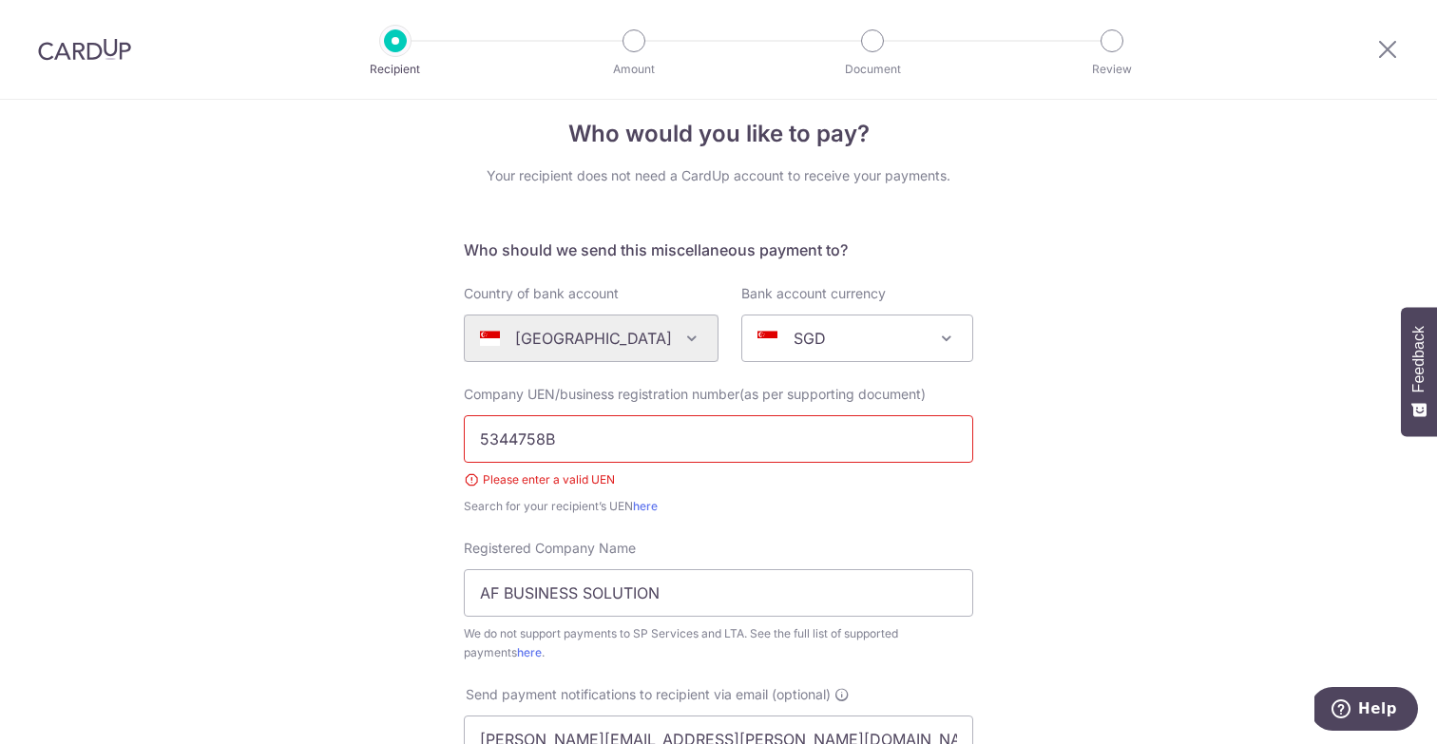
click at [604, 433] on input "5344758B" at bounding box center [718, 439] width 509 height 48
click at [614, 432] on input "5344758B" at bounding box center [718, 439] width 509 height 48
click at [623, 430] on input "5344758B" at bounding box center [718, 439] width 509 height 48
click at [591, 441] on input "5344758" at bounding box center [718, 439] width 509 height 48
type input "5344758B"
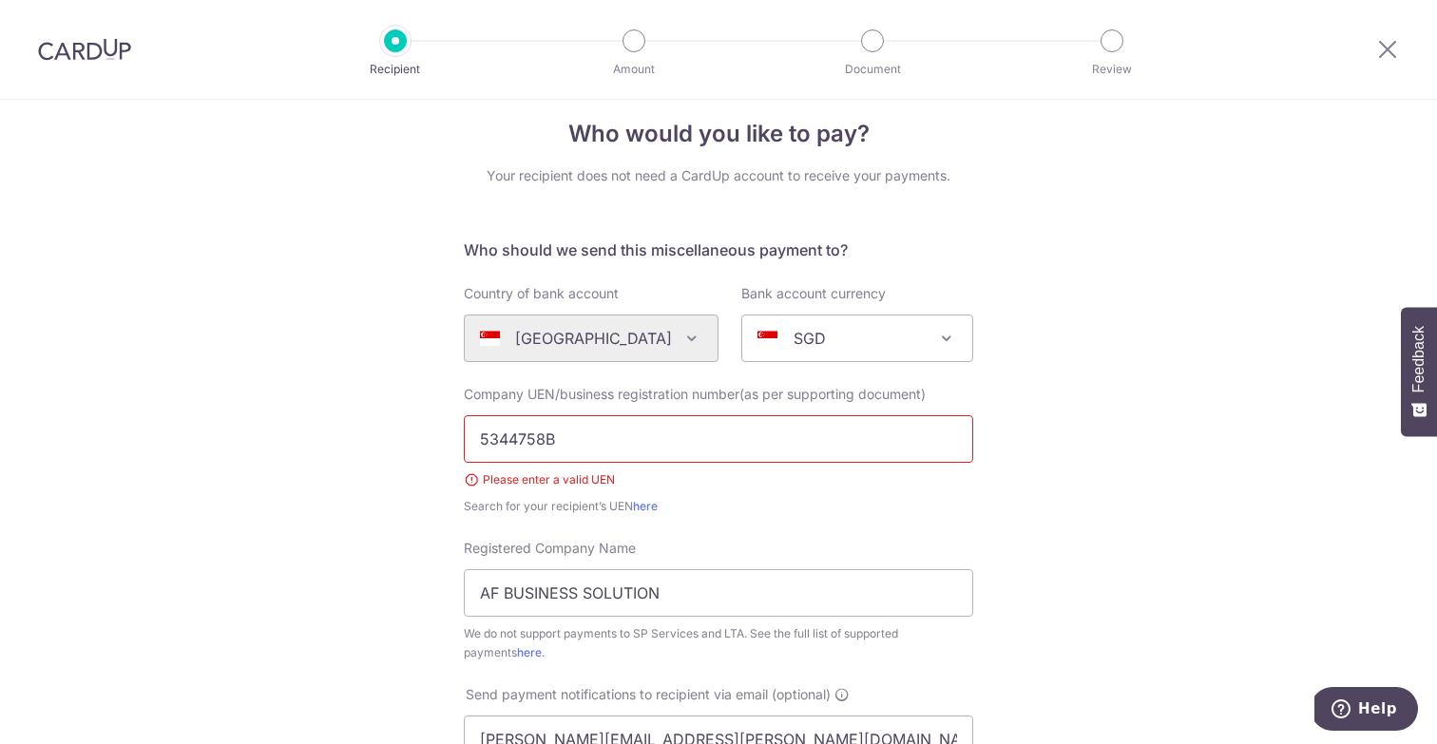
click at [334, 430] on div "Who would you like to pay? Your recipient does not need a CardUp account to rec…" at bounding box center [718, 681] width 1437 height 1205
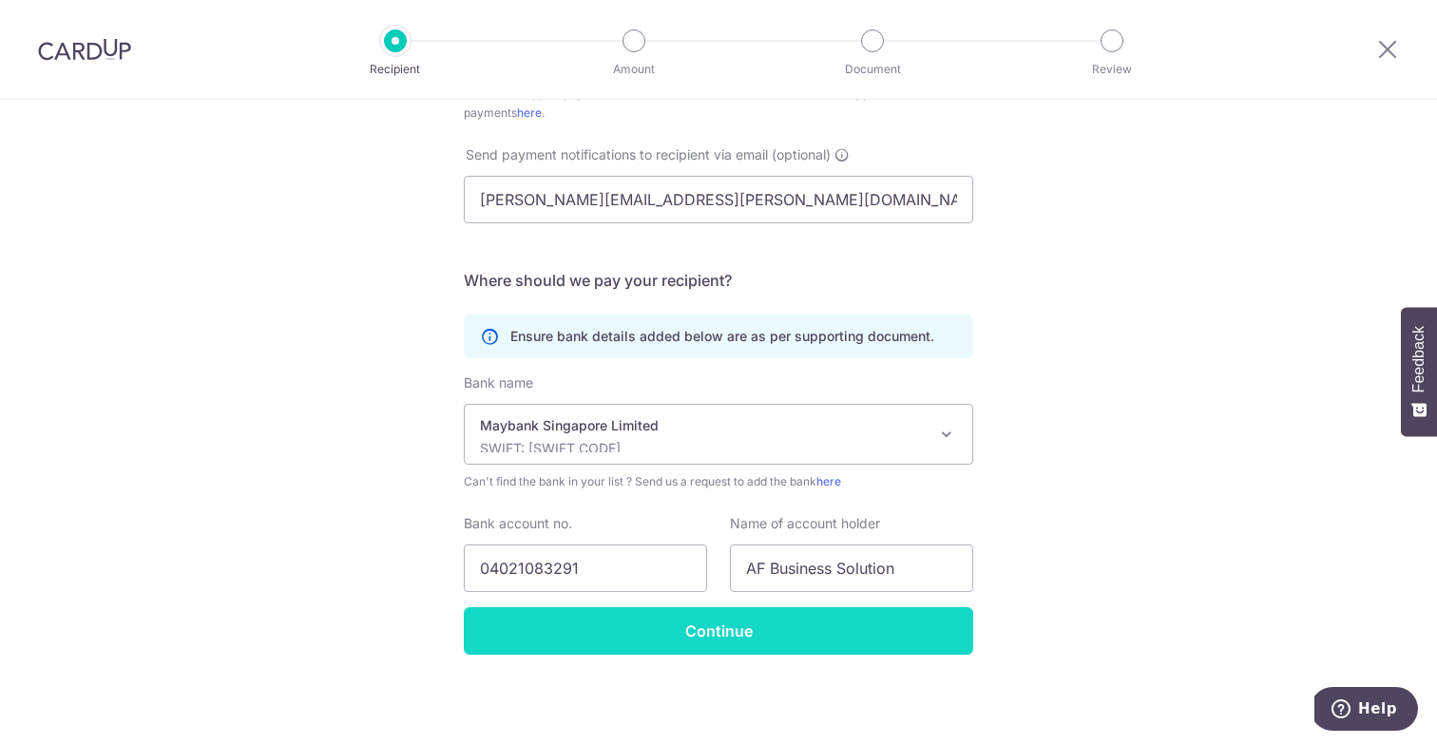
click at [714, 633] on input "Continue" at bounding box center [718, 631] width 509 height 48
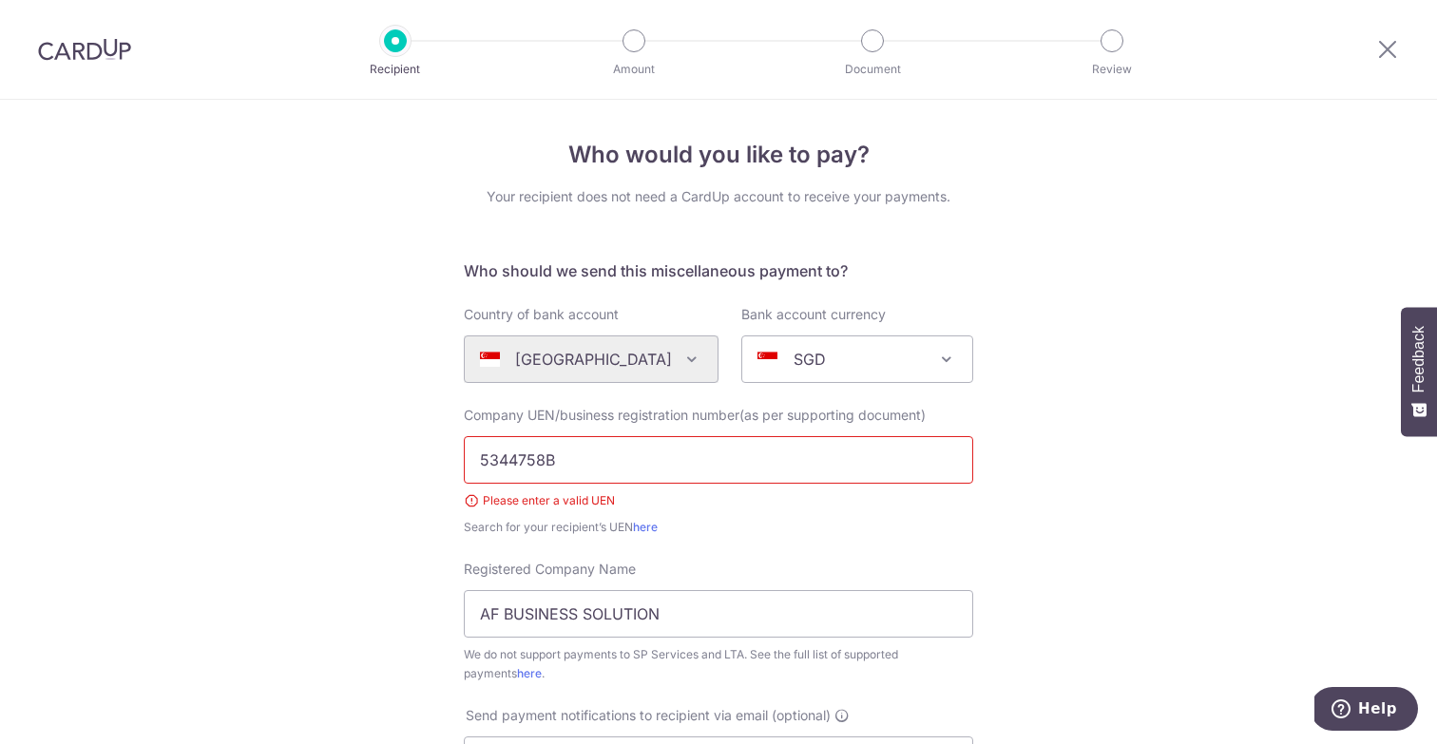
click at [541, 463] on input "5344758B" at bounding box center [718, 460] width 509 height 48
click at [477, 459] on input "5344758B" at bounding box center [718, 460] width 509 height 48
click at [559, 470] on input "5344758B" at bounding box center [718, 460] width 509 height 48
drag, startPoint x: 566, startPoint y: 466, endPoint x: 427, endPoint y: 462, distance: 139.8
click at [427, 462] on div "Who would you like to pay? Your recipient does not need a CardUp account to rec…" at bounding box center [718, 702] width 1437 height 1205
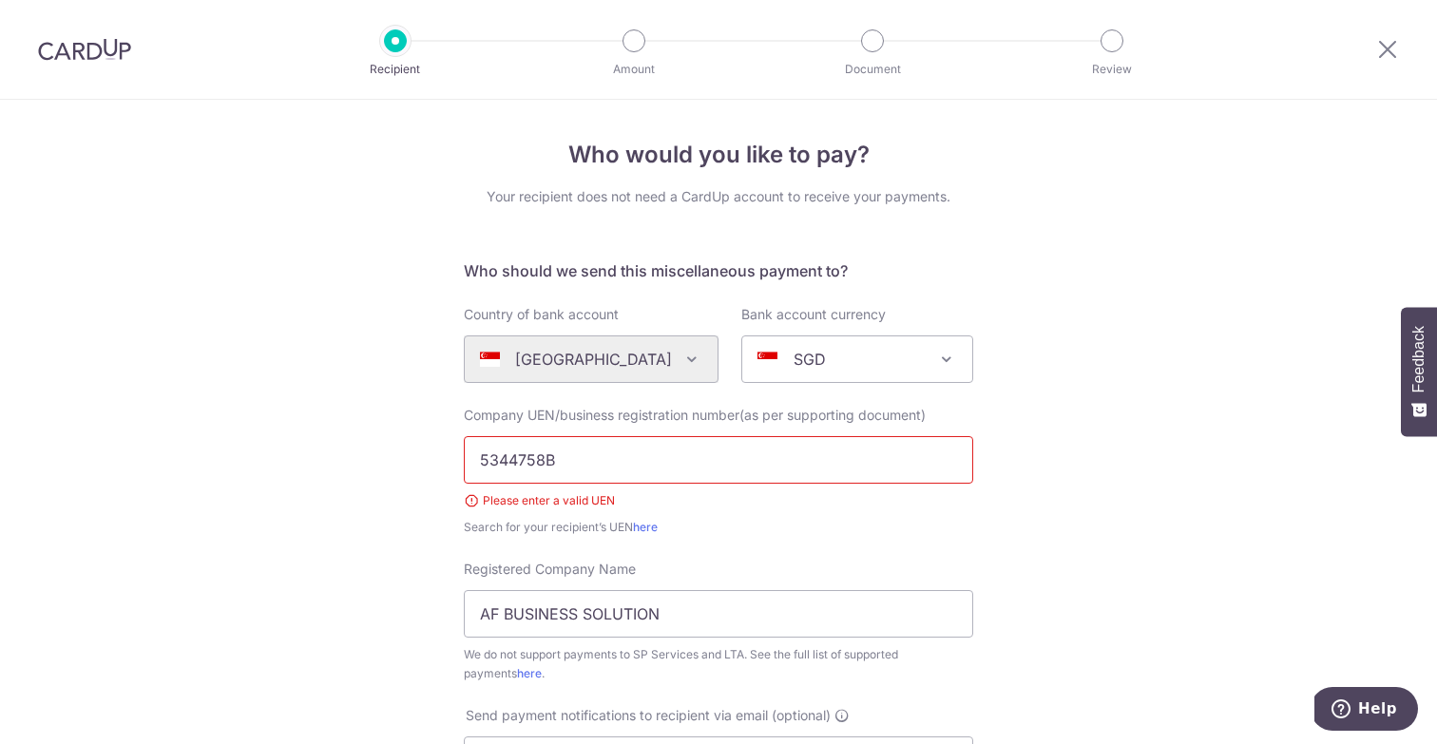
paste input "5"
type input "53447558B"
click at [389, 534] on div "Who would you like to pay? Your recipient does not need a CardUp account to rec…" at bounding box center [718, 702] width 1437 height 1205
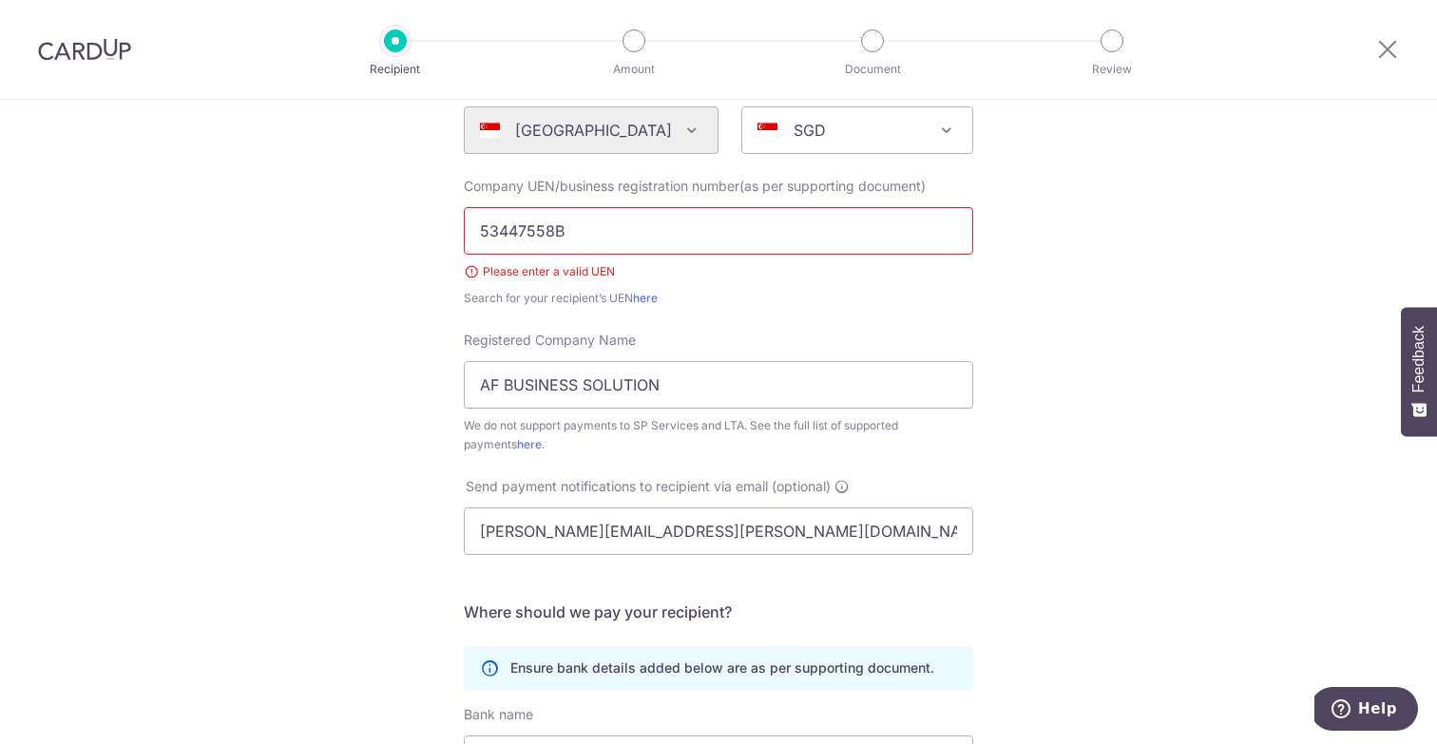
scroll to position [547, 0]
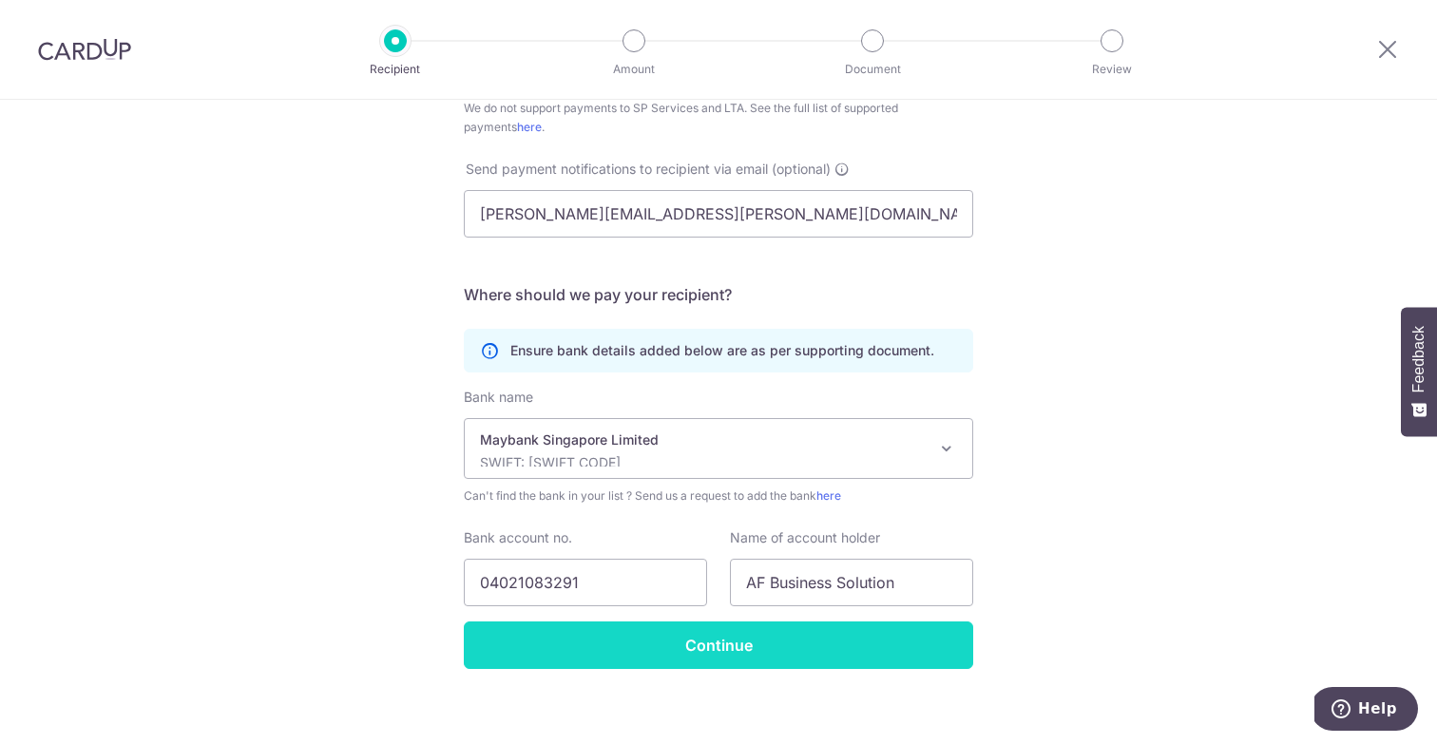
click at [744, 643] on input "Continue" at bounding box center [718, 646] width 509 height 48
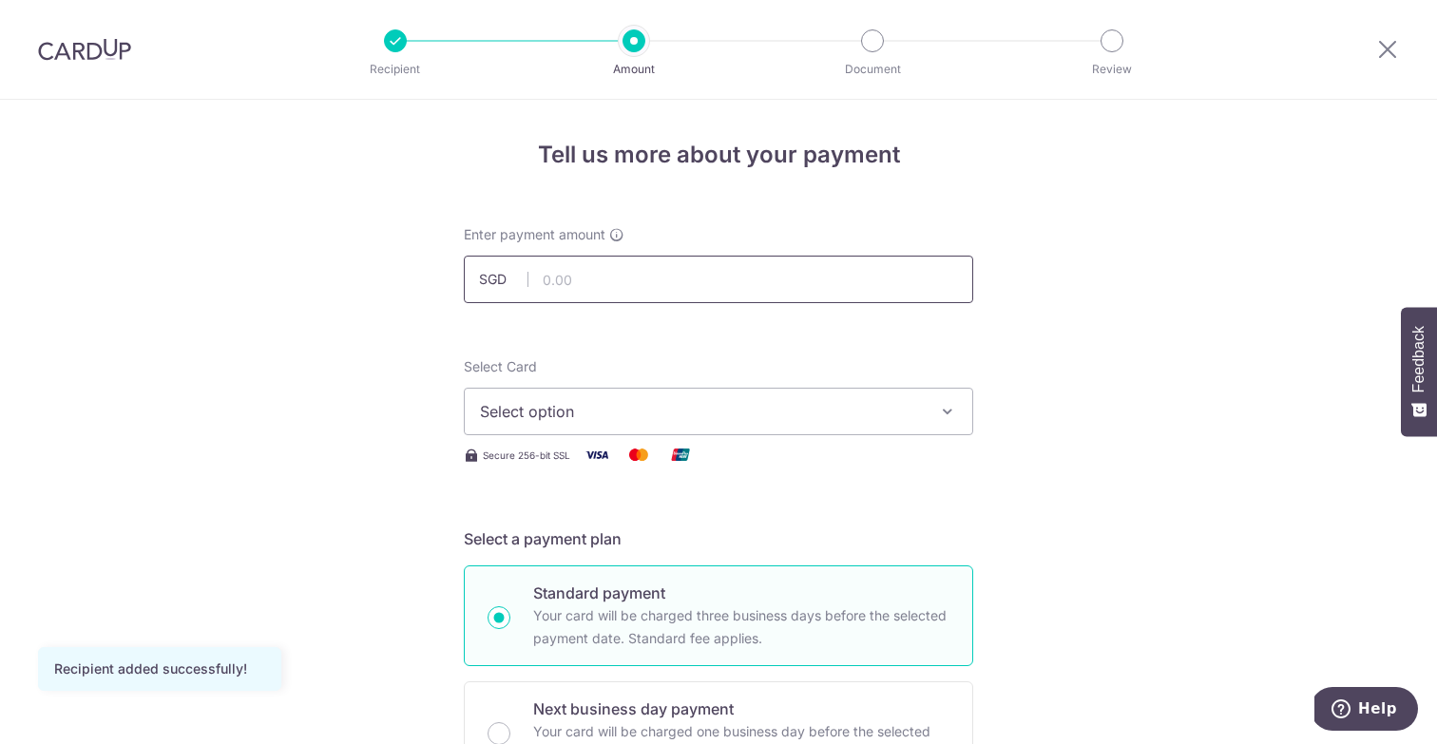
click at [646, 275] on input "text" at bounding box center [718, 280] width 509 height 48
click at [682, 283] on input "text" at bounding box center [718, 280] width 509 height 48
type input "100.00"
click at [604, 412] on span "Select option" at bounding box center [701, 411] width 443 height 23
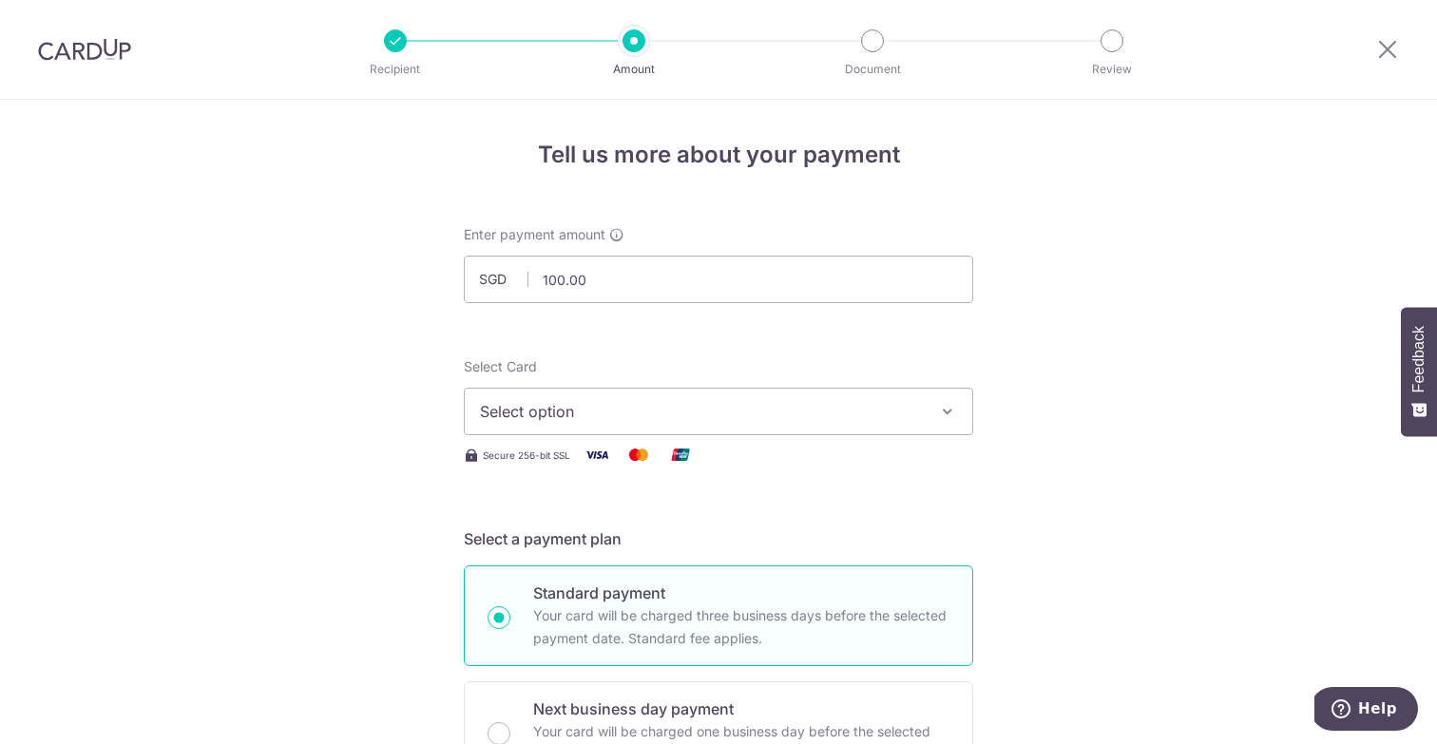
click at [568, 415] on span "Select option" at bounding box center [701, 411] width 443 height 23
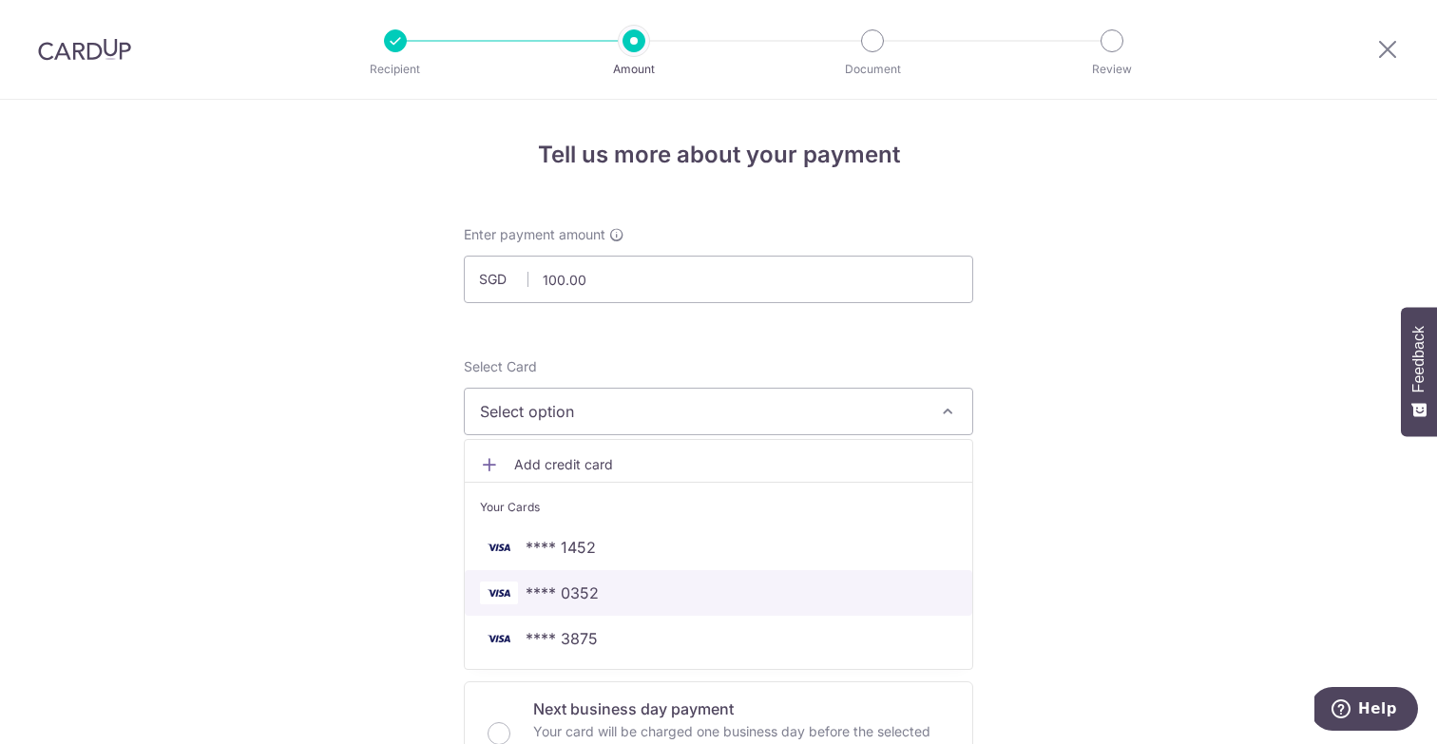
click at [621, 591] on span "**** 0352" at bounding box center [718, 593] width 477 height 23
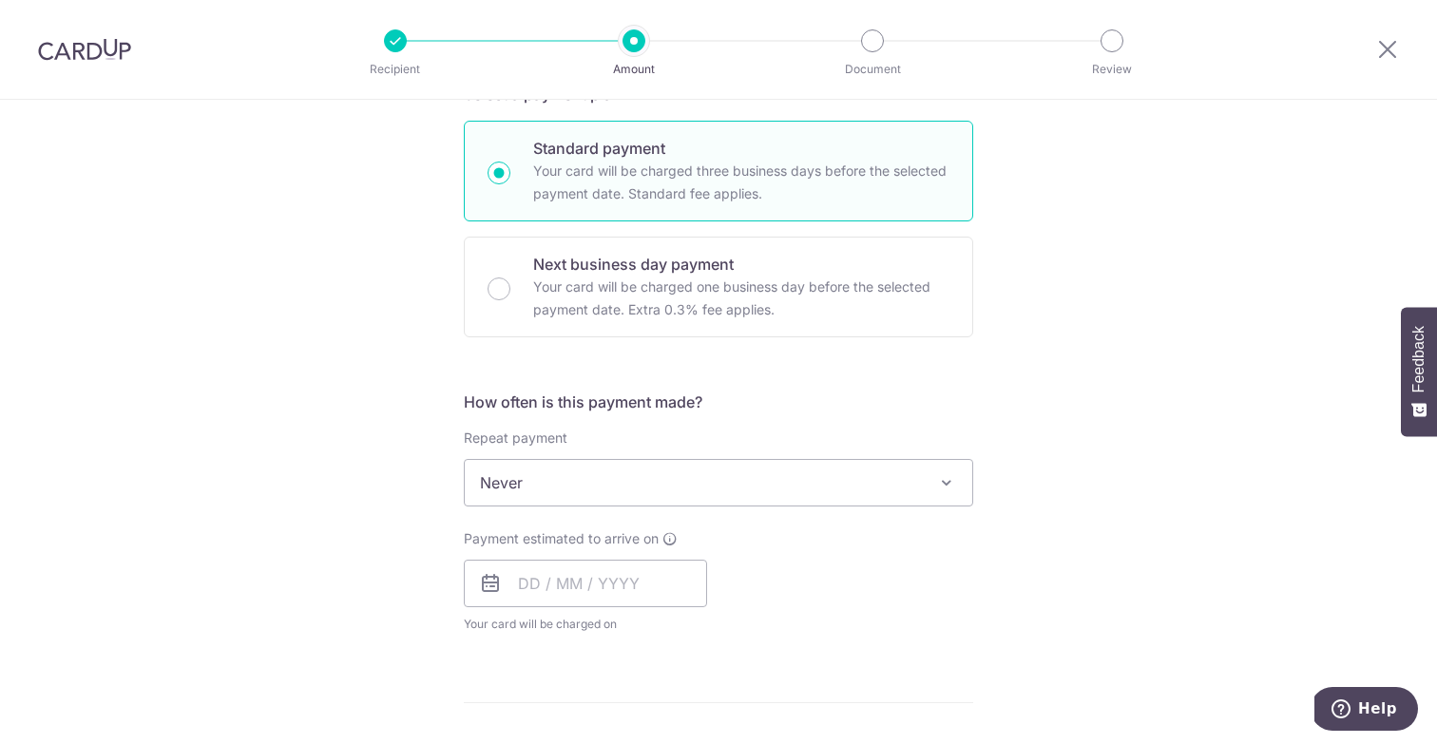
scroll to position [476, 0]
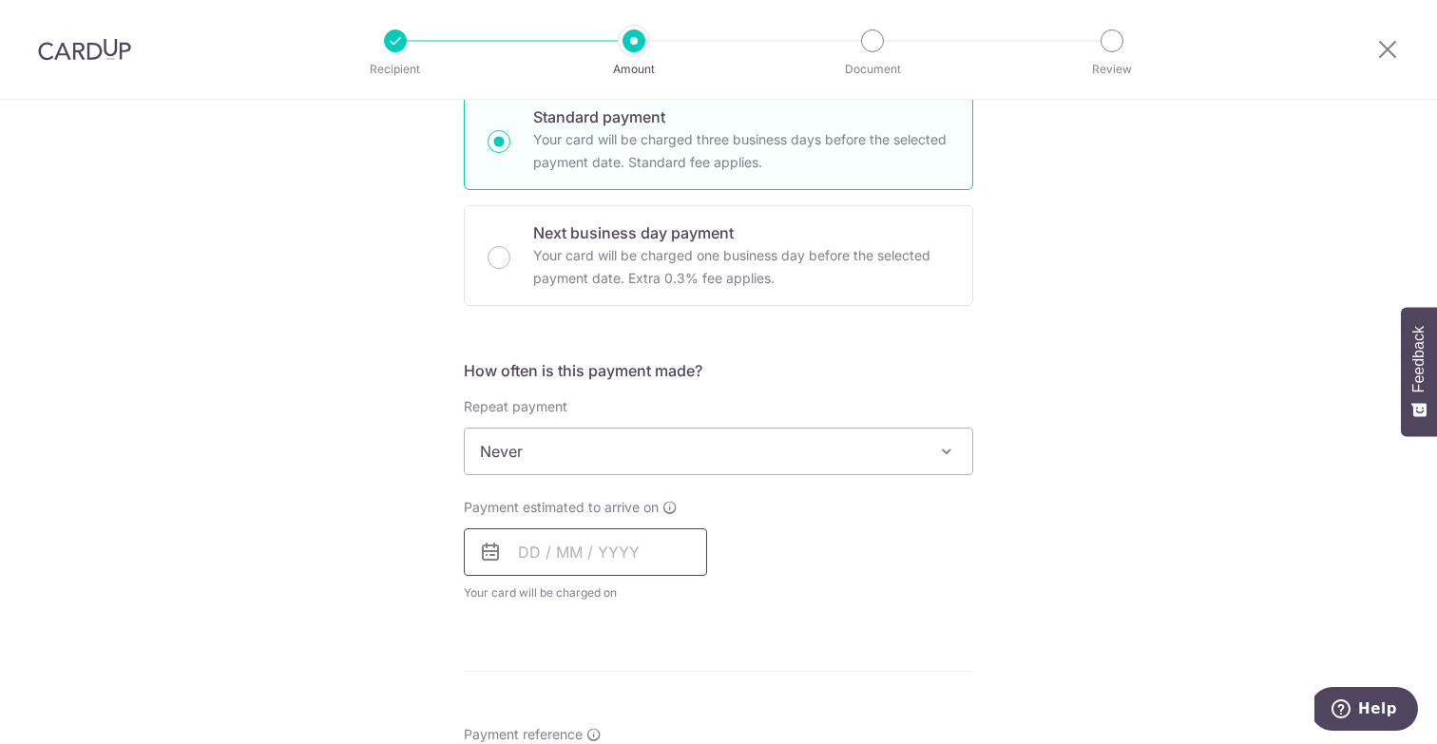
click at [562, 554] on input "text" at bounding box center [585, 552] width 243 height 48
click at [648, 725] on link "11" at bounding box center [655, 725] width 30 height 30
type input "11/09/2025"
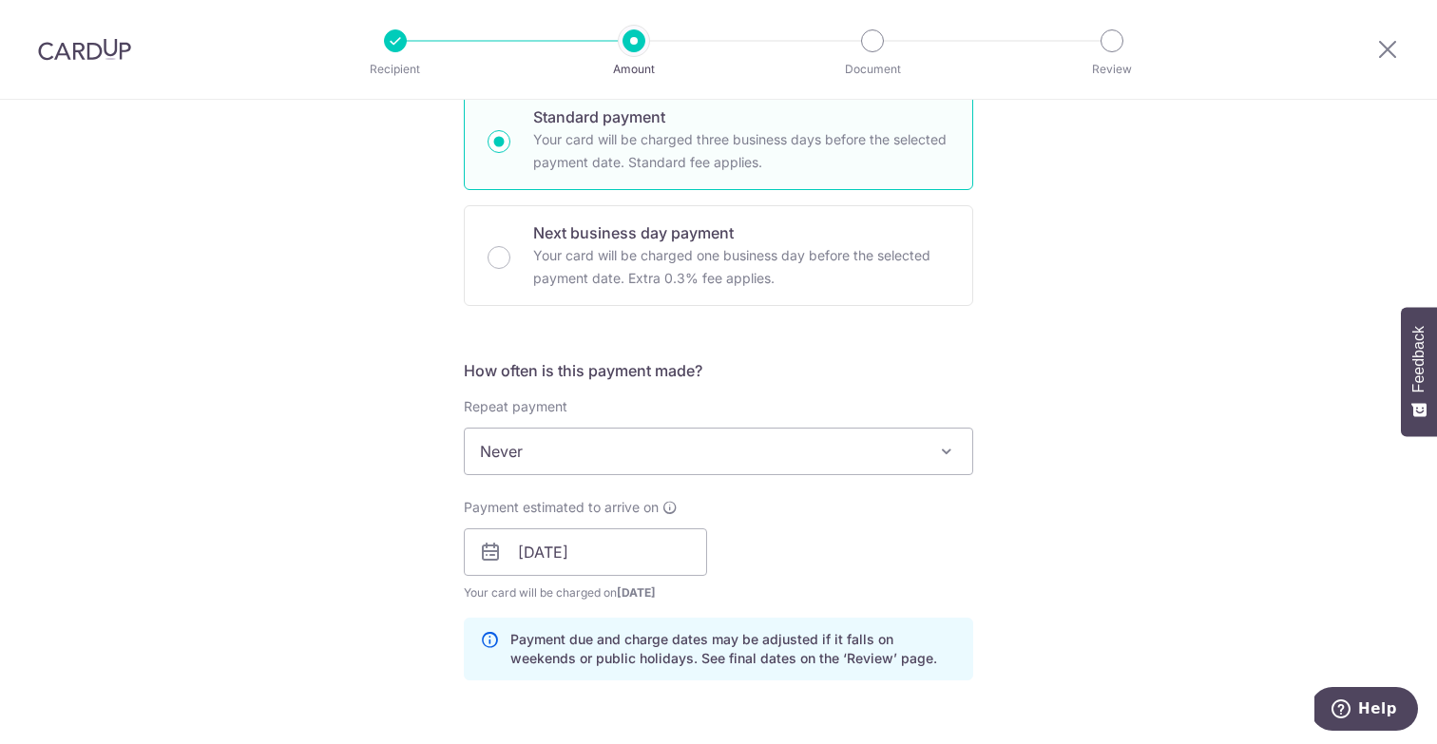
click at [399, 605] on div "Tell us more about your payment Enter payment amount SGD 100.00 100.00 Recipien…" at bounding box center [718, 561] width 1437 height 1875
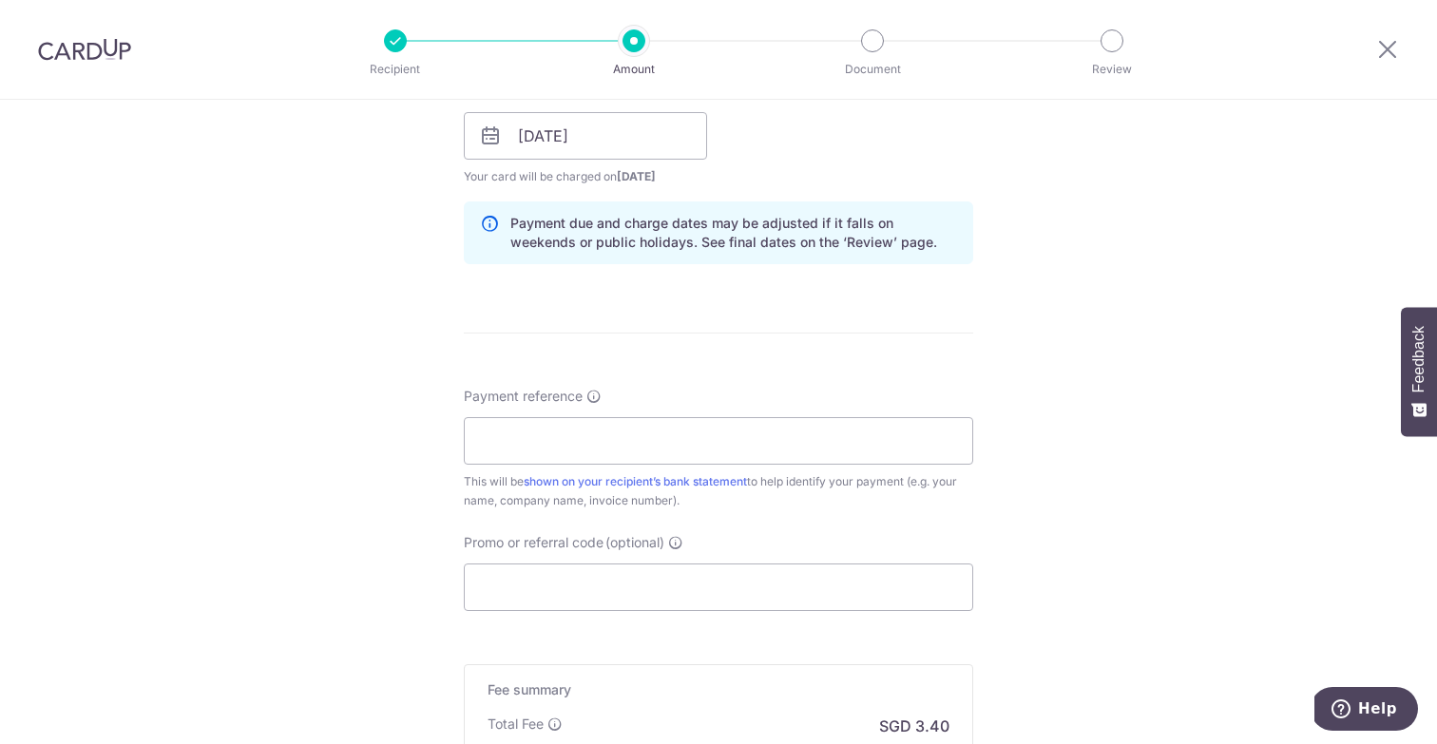
scroll to position [992, 0]
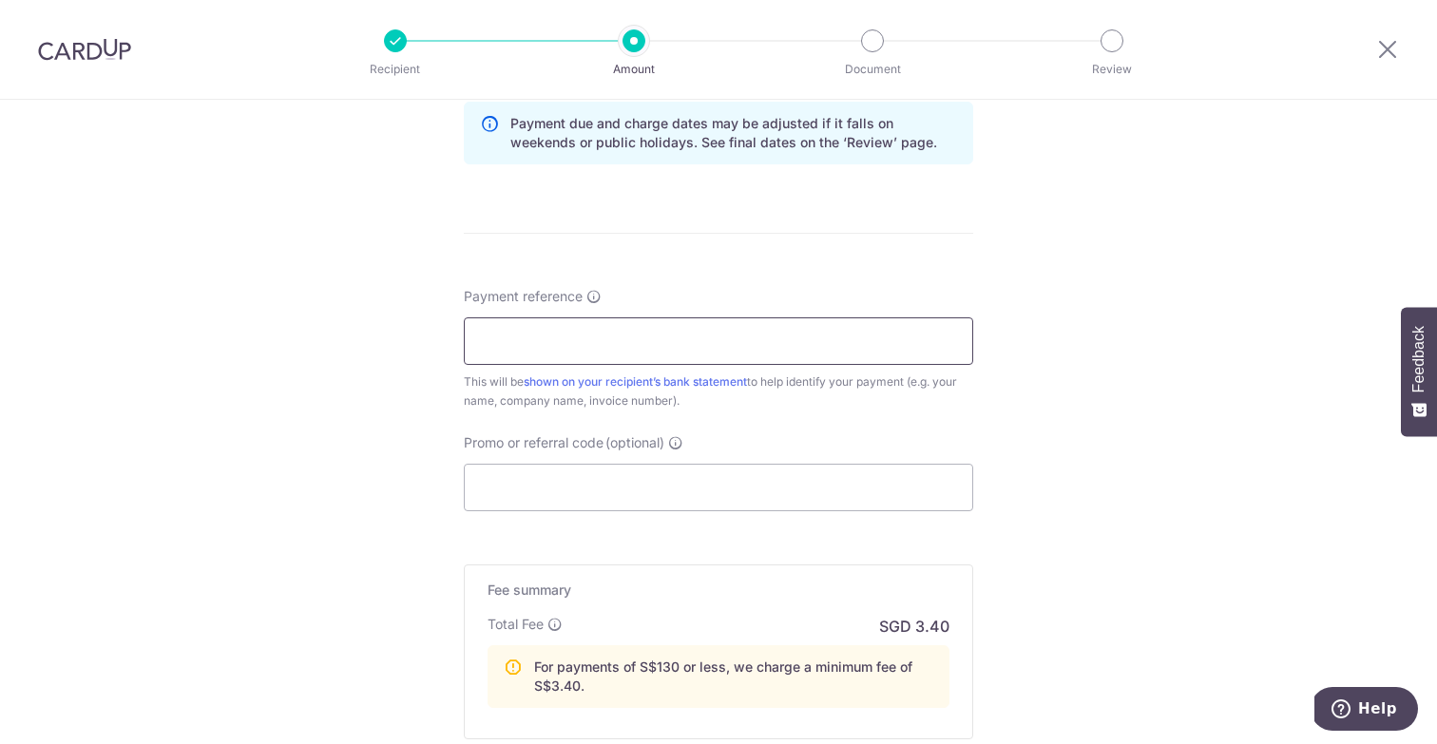
click at [521, 336] on input "Payment reference" at bounding box center [718, 341] width 509 height 48
click at [608, 342] on input "Payment reference" at bounding box center [718, 341] width 509 height 48
paste input "INV 129/210825"
type input "INV 129/210825"
click at [401, 489] on div "Tell us more about your payment Enter payment amount SGD 100.00 100.00 Recipien…" at bounding box center [718, 45] width 1437 height 1875
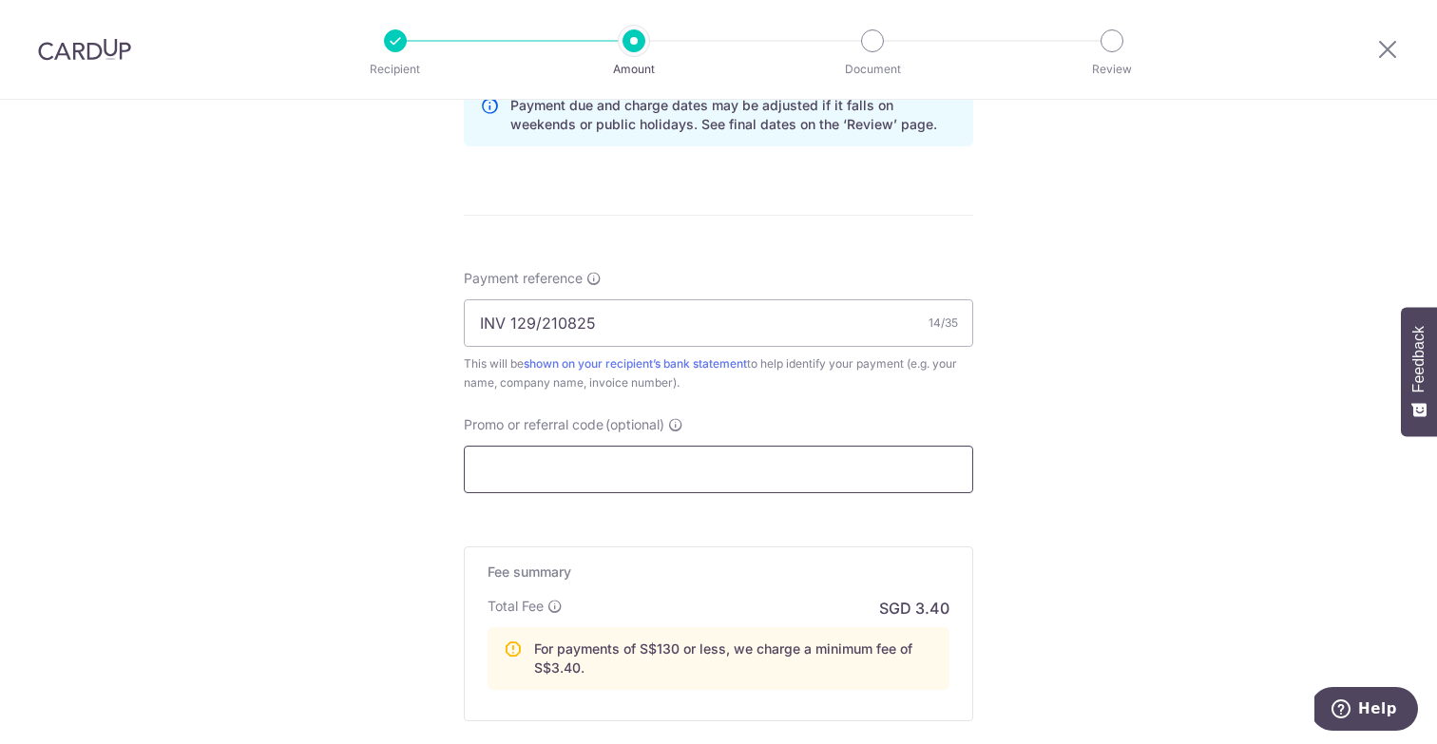
scroll to position [1016, 0]
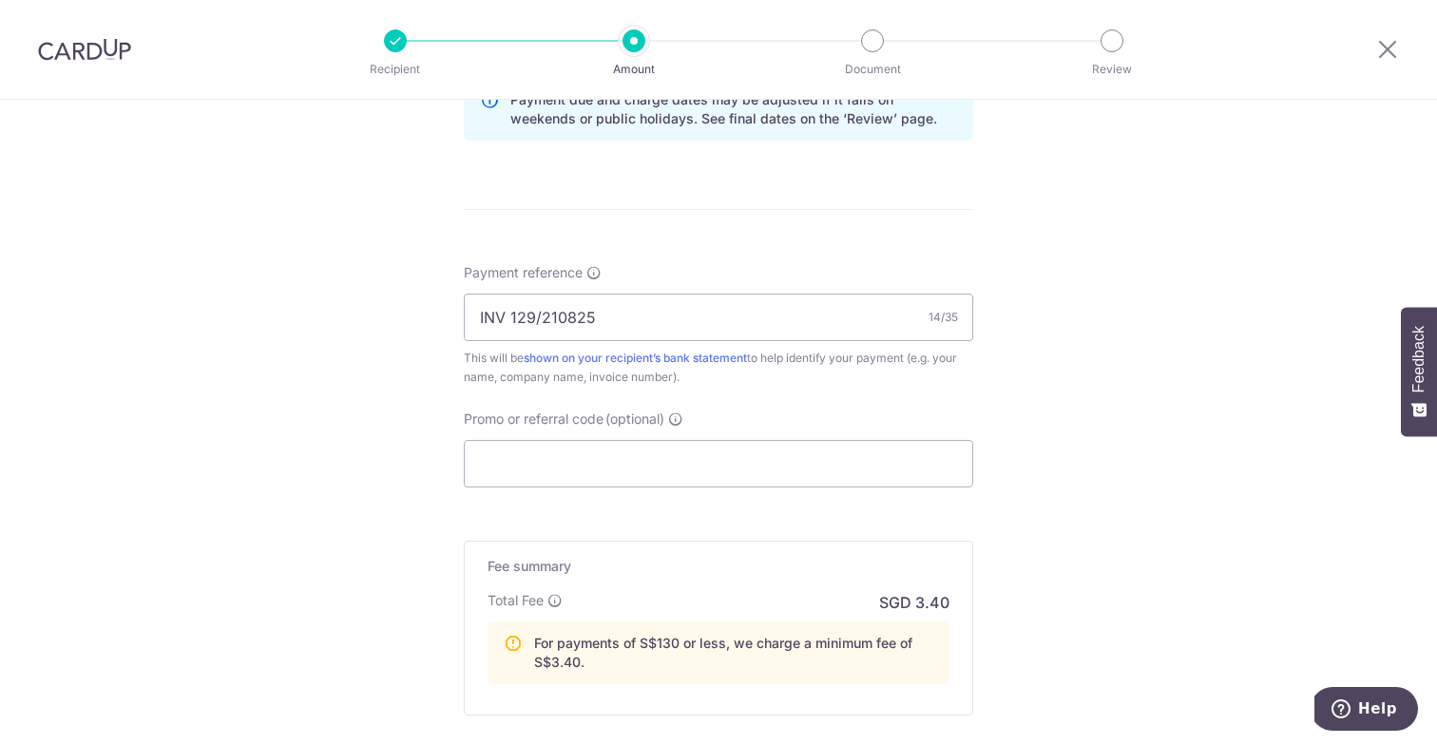
click at [389, 440] on div "Tell us more about your payment Enter payment amount SGD 100.00 100.00 Recipien…" at bounding box center [718, 21] width 1437 height 1875
click at [534, 467] on input "Promo or referral code (optional)" at bounding box center [718, 464] width 509 height 48
